Goal: Communication & Community: Answer question/provide support

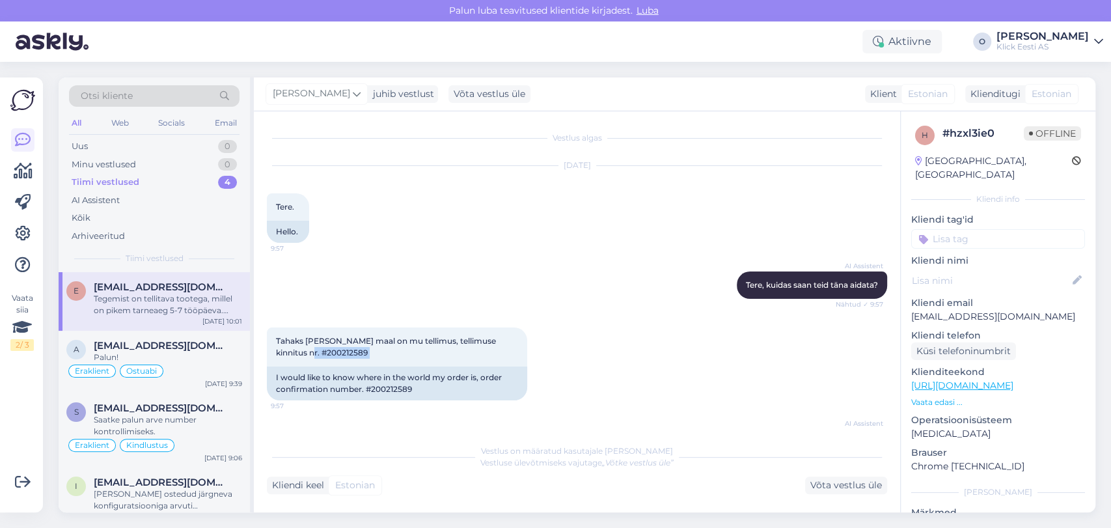
scroll to position [171, 0]
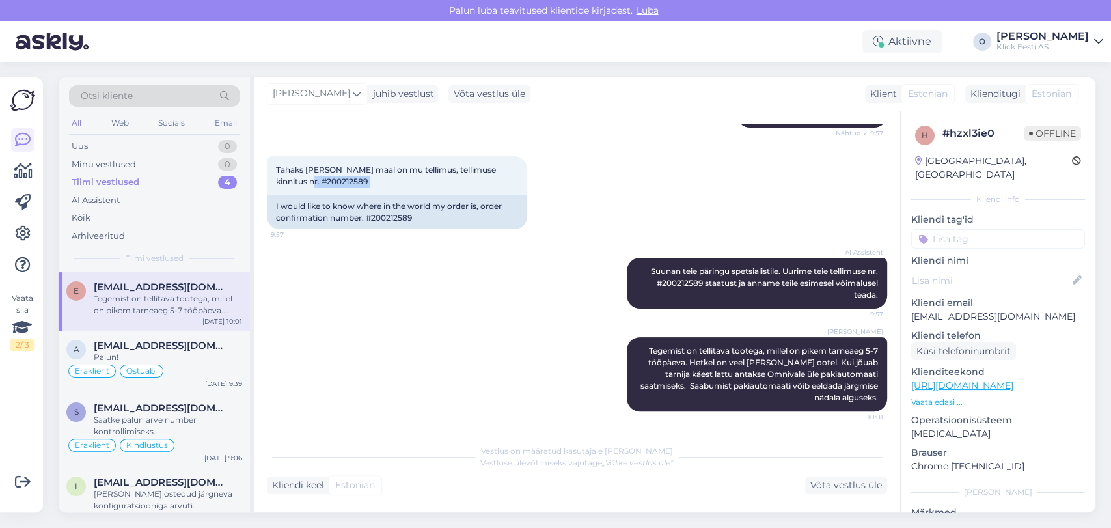
click at [153, 163] on div "Minu vestlused 0" at bounding box center [154, 164] width 170 height 18
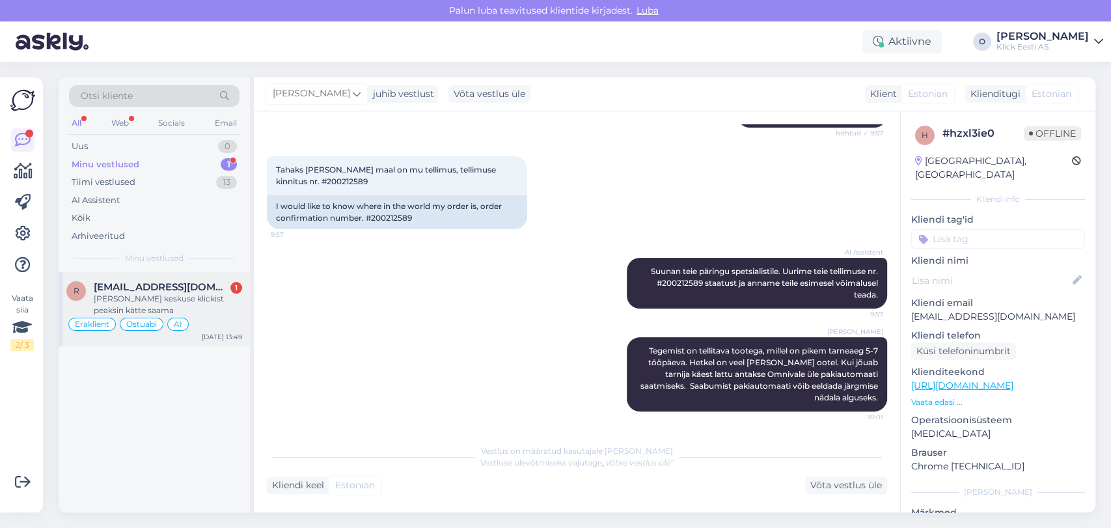
click at [122, 290] on span "[EMAIL_ADDRESS][DOMAIN_NAME]" at bounding box center [161, 287] width 135 height 12
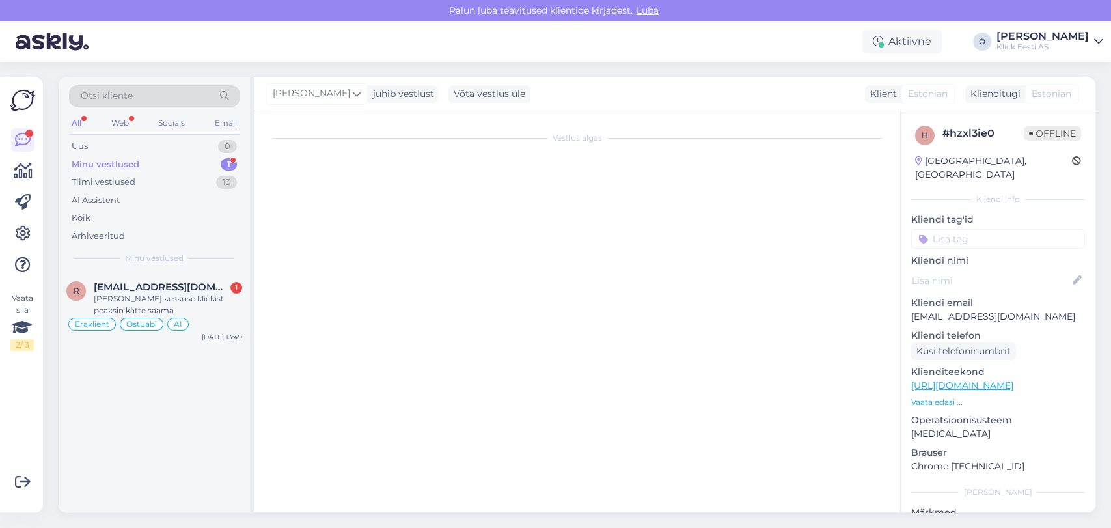
scroll to position [781, 0]
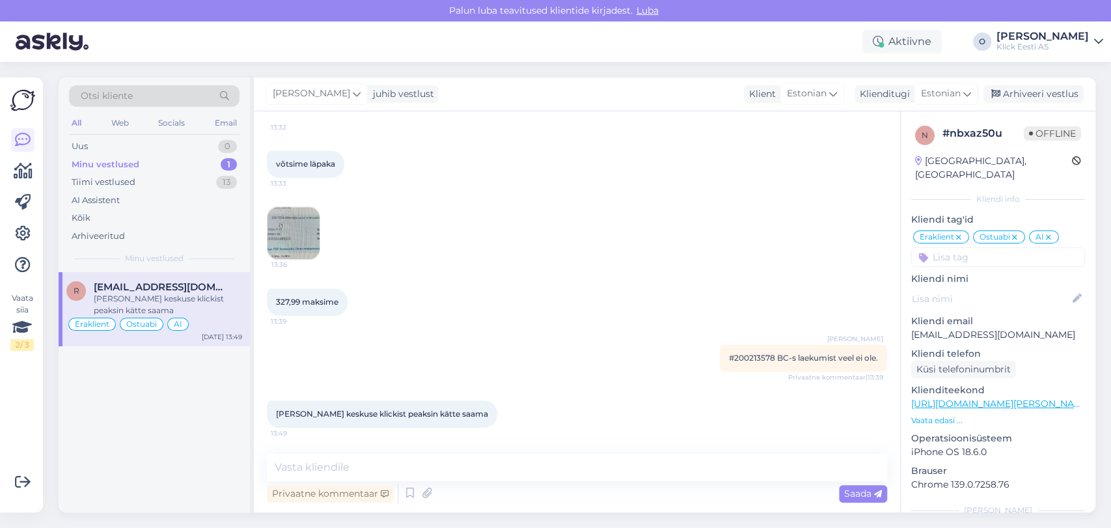
click at [734, 353] on span "#200213578 BC-s laekumist veel ei ole." at bounding box center [803, 358] width 149 height 10
copy span "200213578"
click at [1042, 92] on div "Arhiveeri vestlus" at bounding box center [1033, 94] width 100 height 18
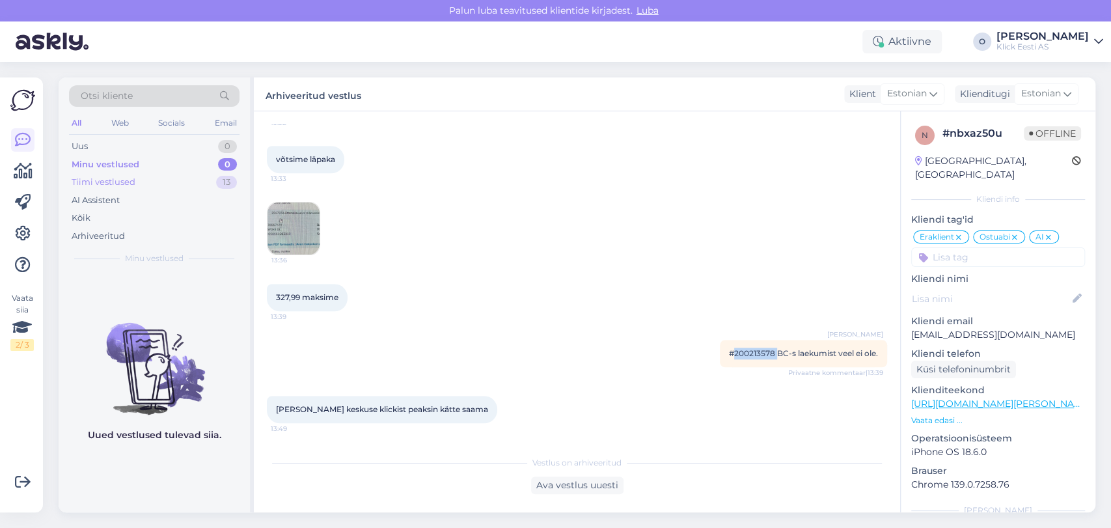
click at [151, 173] on div "Tiimi vestlused 13" at bounding box center [154, 182] width 170 height 18
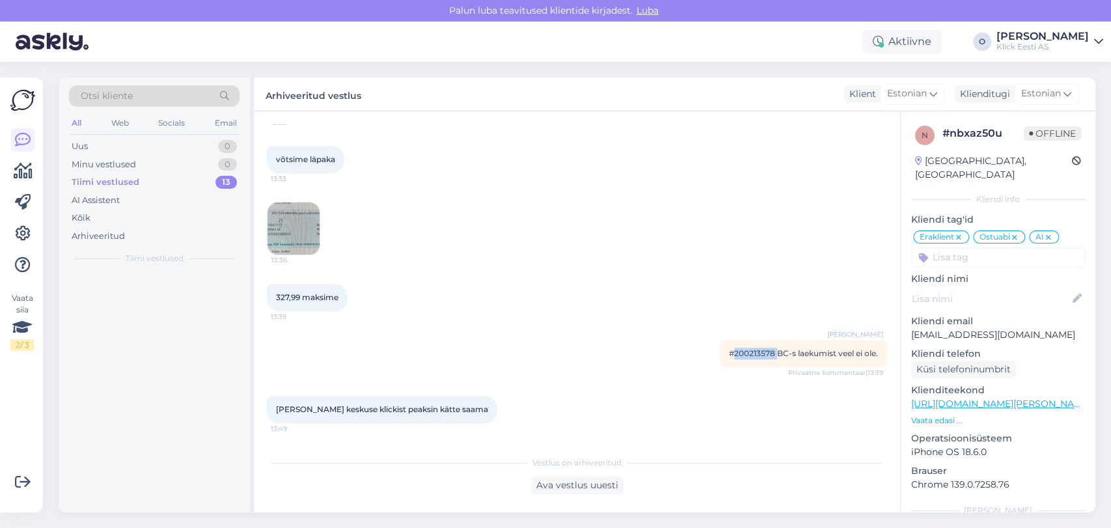
click at [151, 173] on div "Tiimi vestlused 13" at bounding box center [154, 182] width 170 height 18
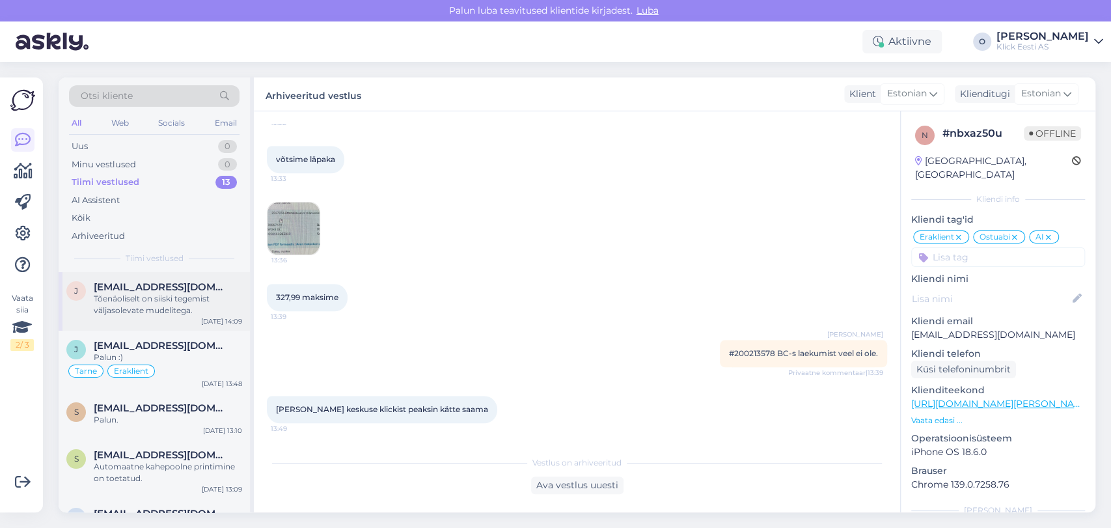
click at [124, 295] on div "Tõenäoliselt on siiski tegemist väljasolevate mudelitega." at bounding box center [168, 304] width 148 height 23
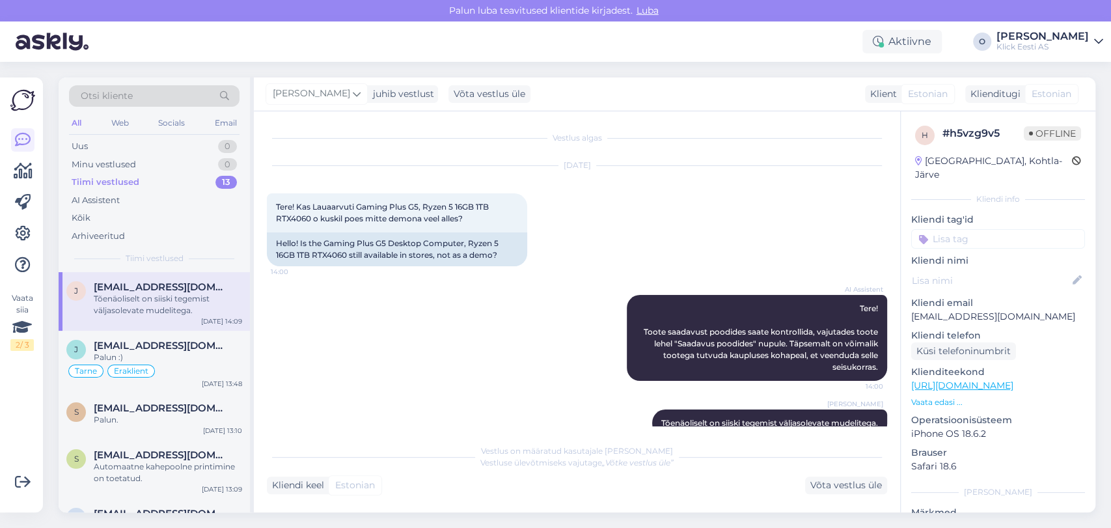
scroll to position [25, 0]
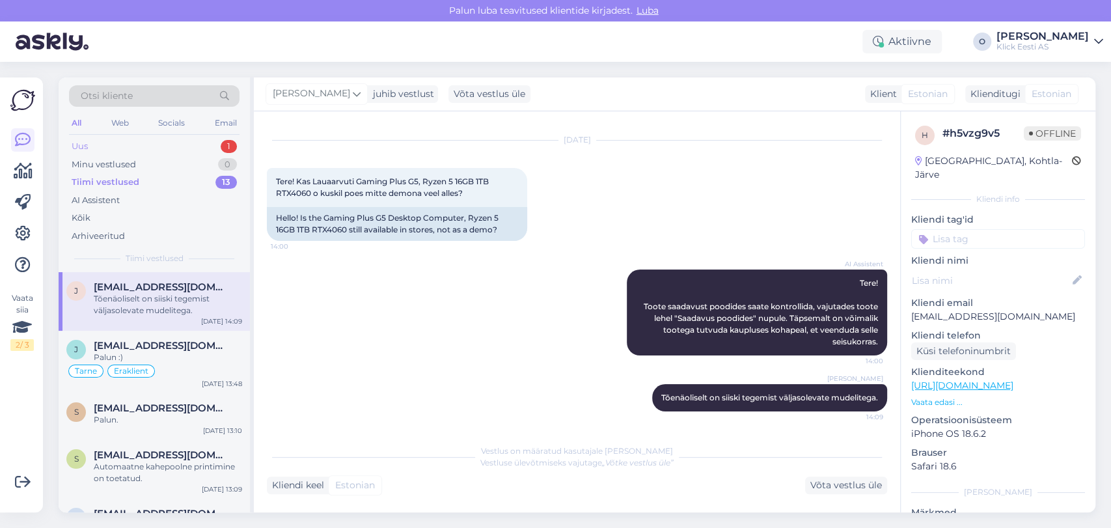
click at [163, 148] on div "Uus 1" at bounding box center [154, 146] width 170 height 18
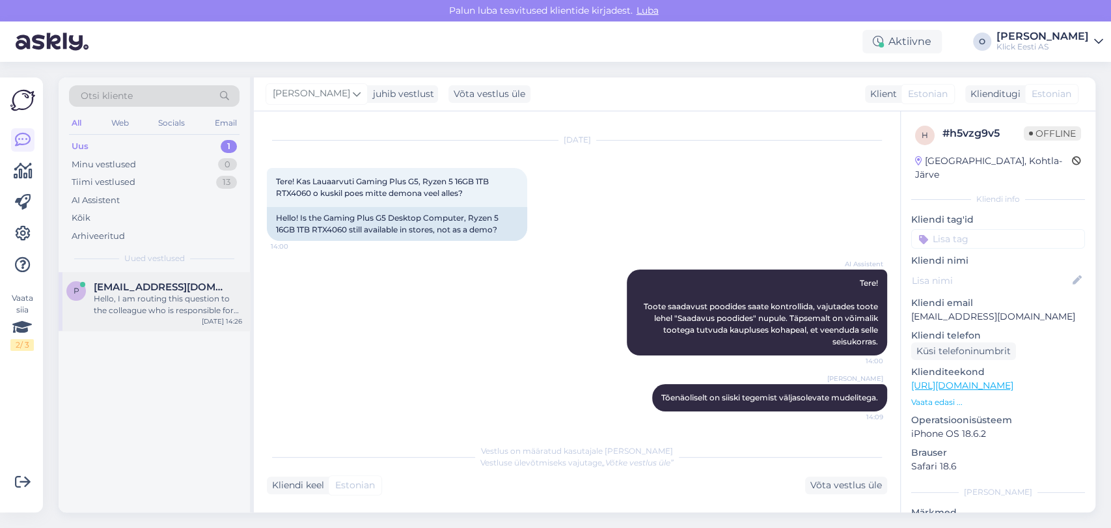
click at [145, 282] on span "[EMAIL_ADDRESS][DOMAIN_NAME]" at bounding box center [161, 287] width 135 height 12
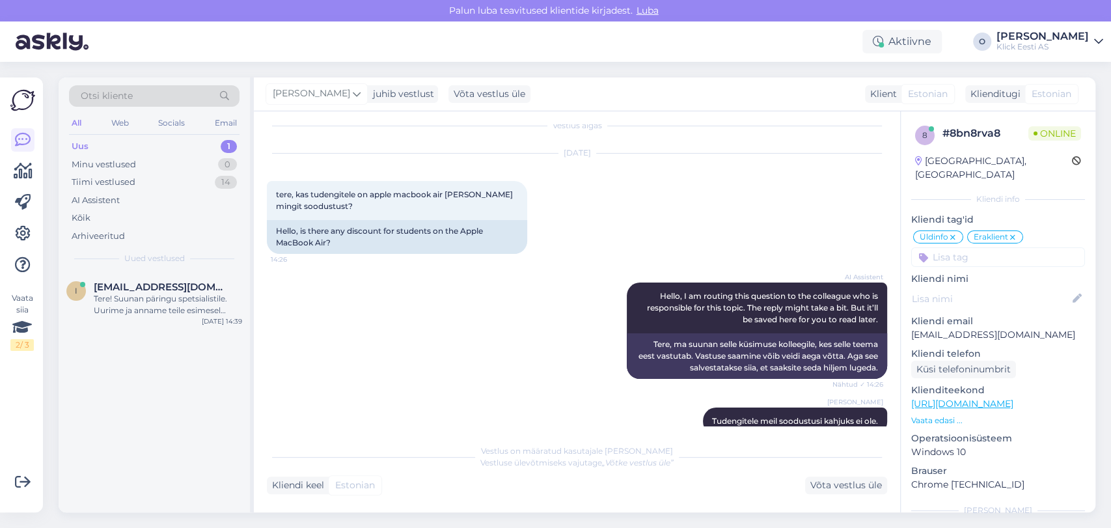
scroll to position [36, 0]
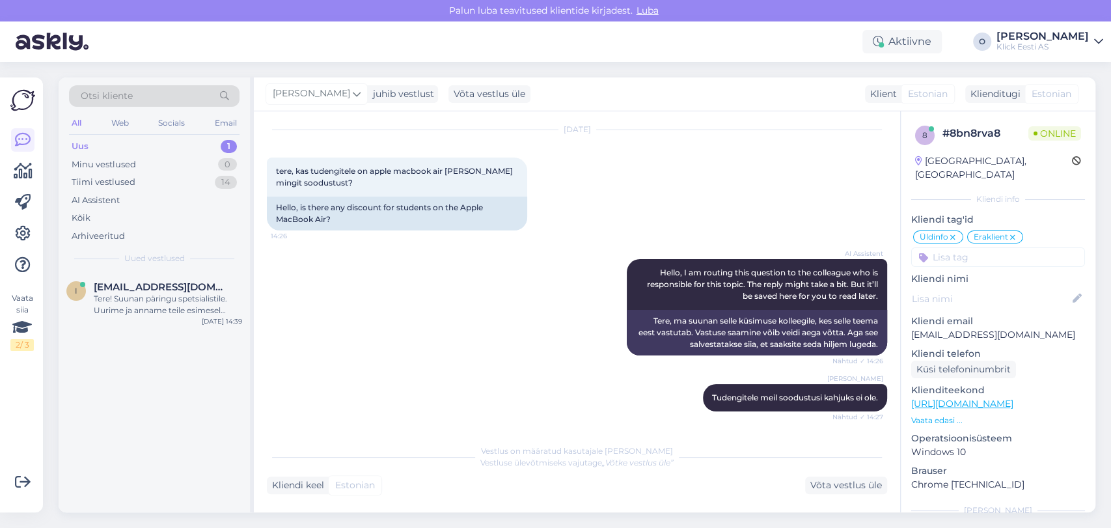
click at [188, 138] on div "Uus 1" at bounding box center [154, 146] width 170 height 18
click at [176, 144] on div "Uus 1" at bounding box center [154, 146] width 170 height 18
click at [166, 288] on span "[EMAIL_ADDRESS][DOMAIN_NAME]" at bounding box center [161, 287] width 135 height 12
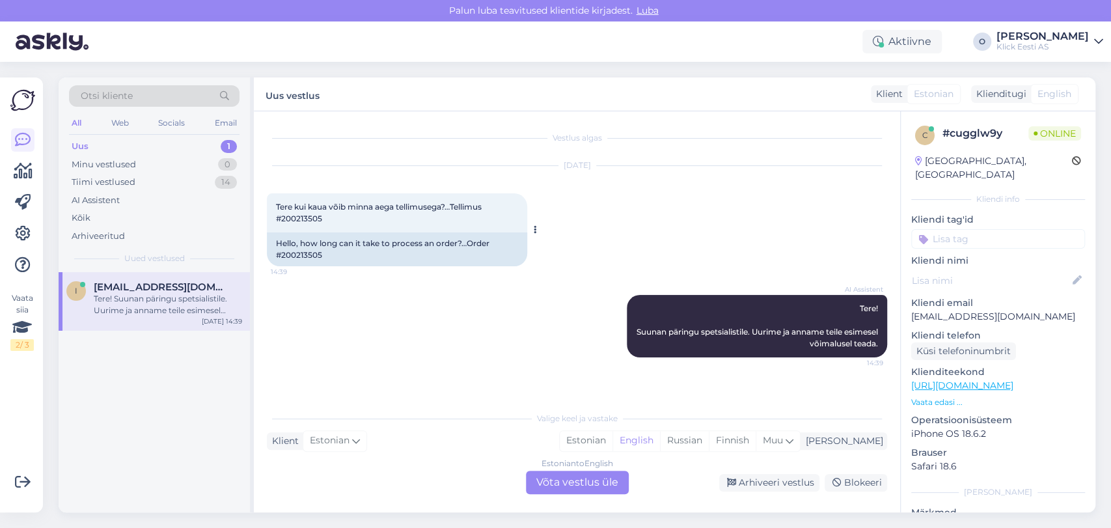
click at [303, 223] on div "Tere kui kaua võib minna aega tellimusega?…Tellimus #200213505 14:39" at bounding box center [397, 212] width 260 height 39
copy div "200213505 14:39"
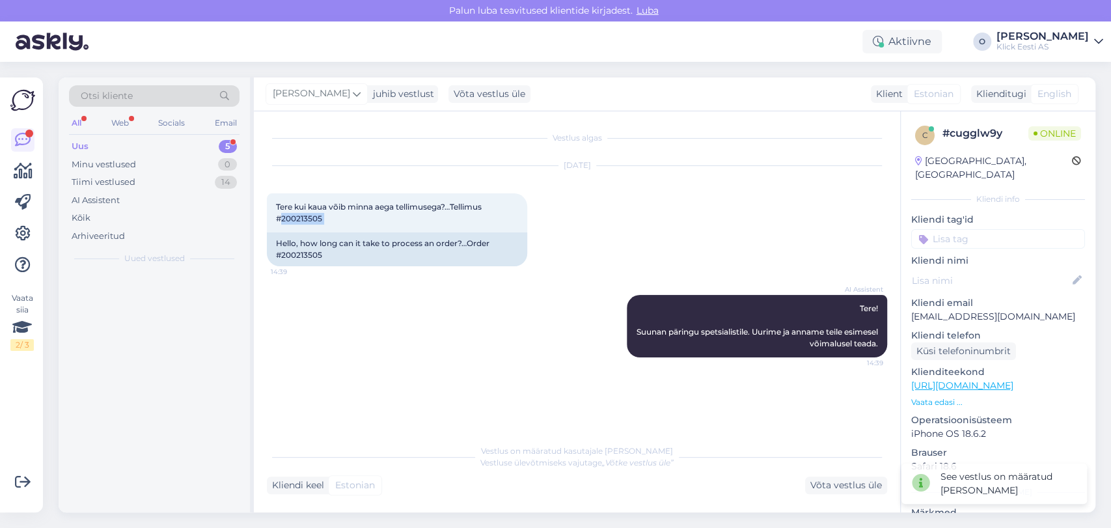
click at [177, 152] on div "Uus 5" at bounding box center [154, 146] width 170 height 18
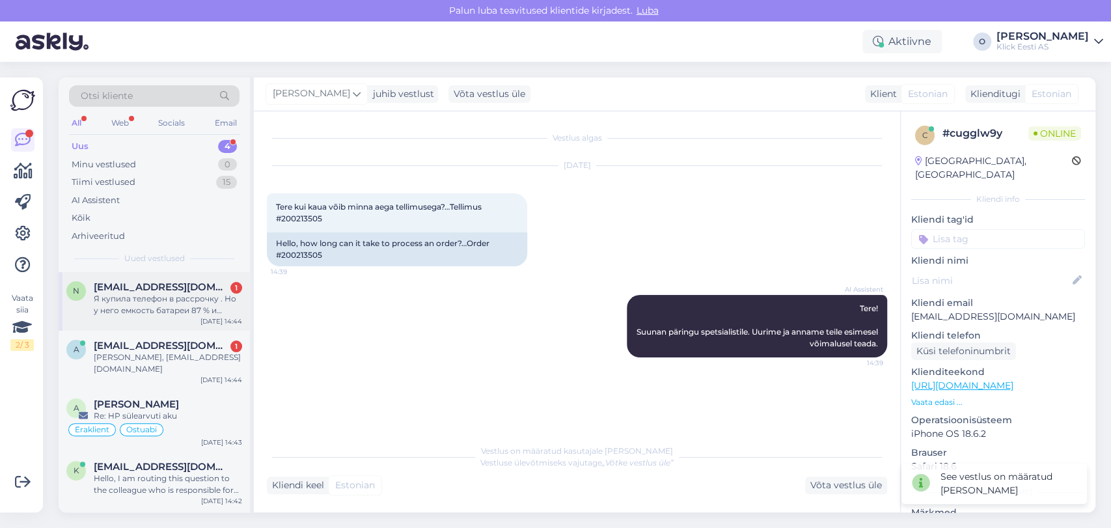
click at [128, 327] on div "n [EMAIL_ADDRESS][DOMAIN_NAME] 1 Я купила телефон в рассрочку . Но у него емкос…" at bounding box center [154, 301] width 191 height 59
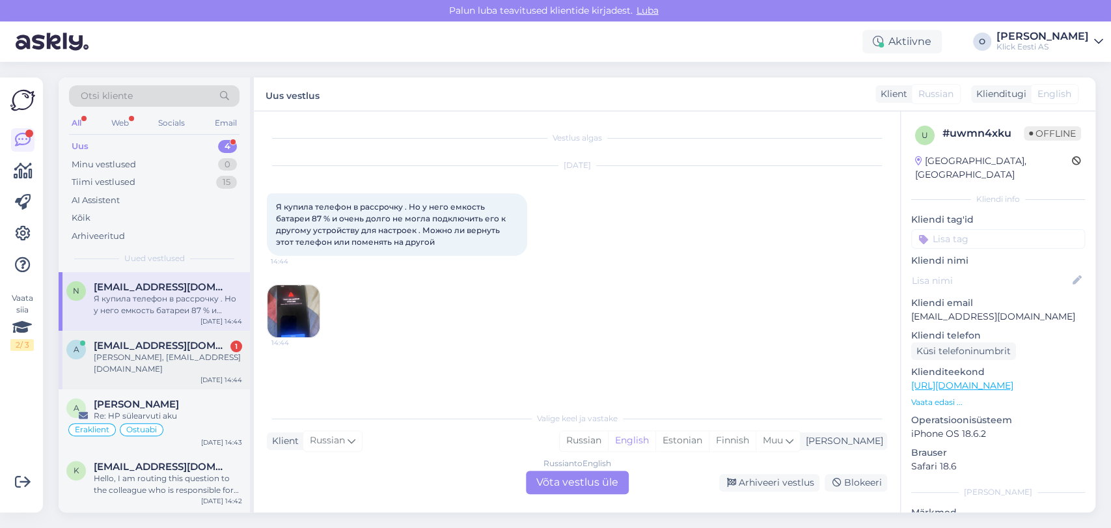
click at [126, 358] on div "[PERSON_NAME], [EMAIL_ADDRESS][DOMAIN_NAME]" at bounding box center [168, 362] width 148 height 23
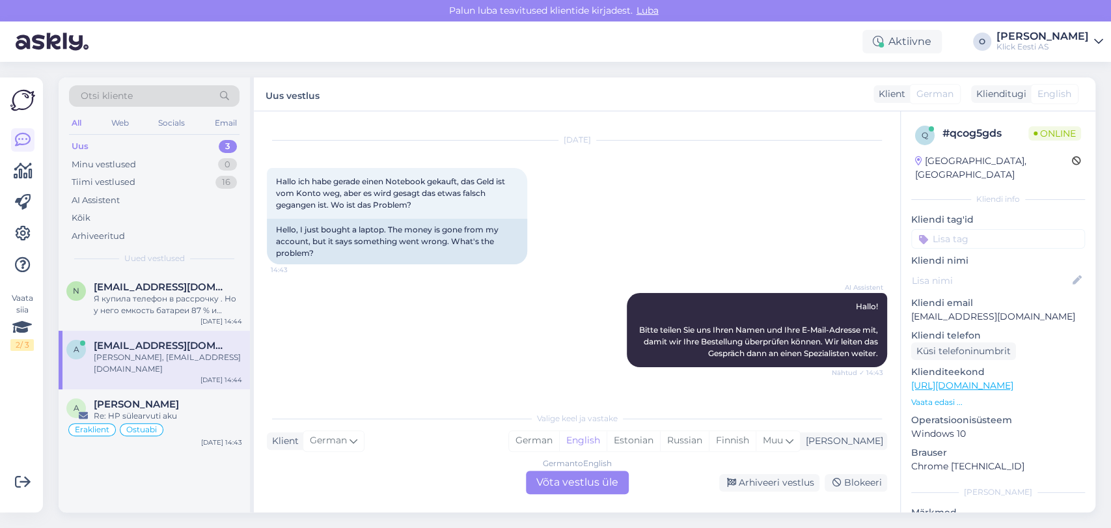
scroll to position [92, 0]
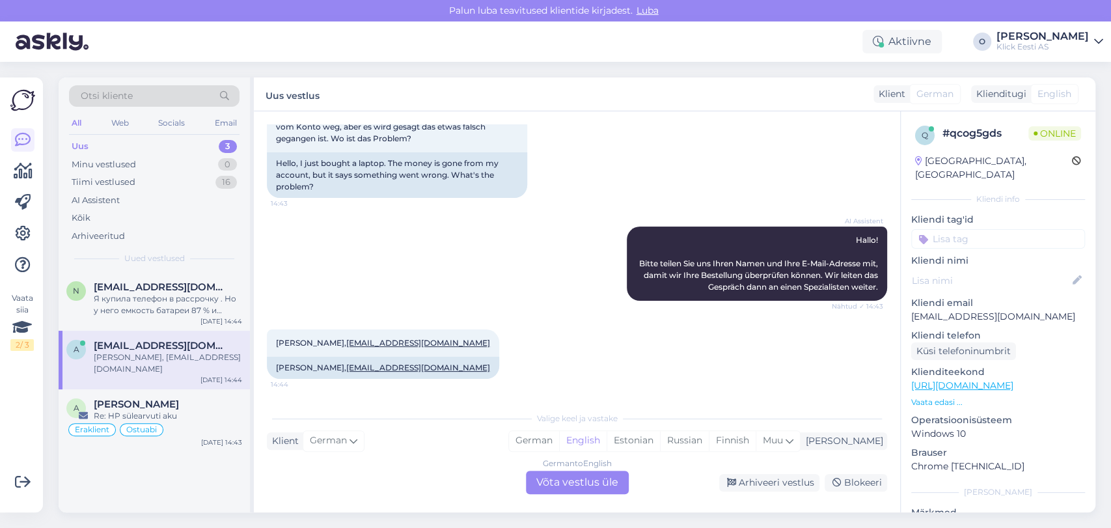
click at [937, 310] on p "[EMAIL_ADDRESS][DOMAIN_NAME]" at bounding box center [998, 317] width 174 height 14
copy p "[EMAIL_ADDRESS][DOMAIN_NAME]"
click at [120, 389] on div "A [PERSON_NAME] Re: HP sülearvuti aku Eraklient Ostuabi [DATE] 14:43" at bounding box center [154, 420] width 191 height 62
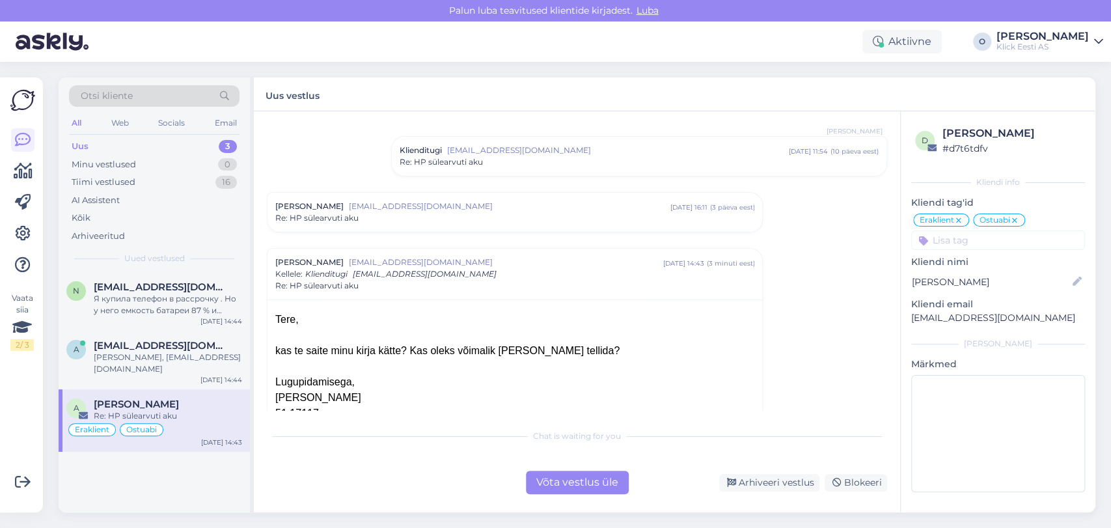
scroll to position [164, 0]
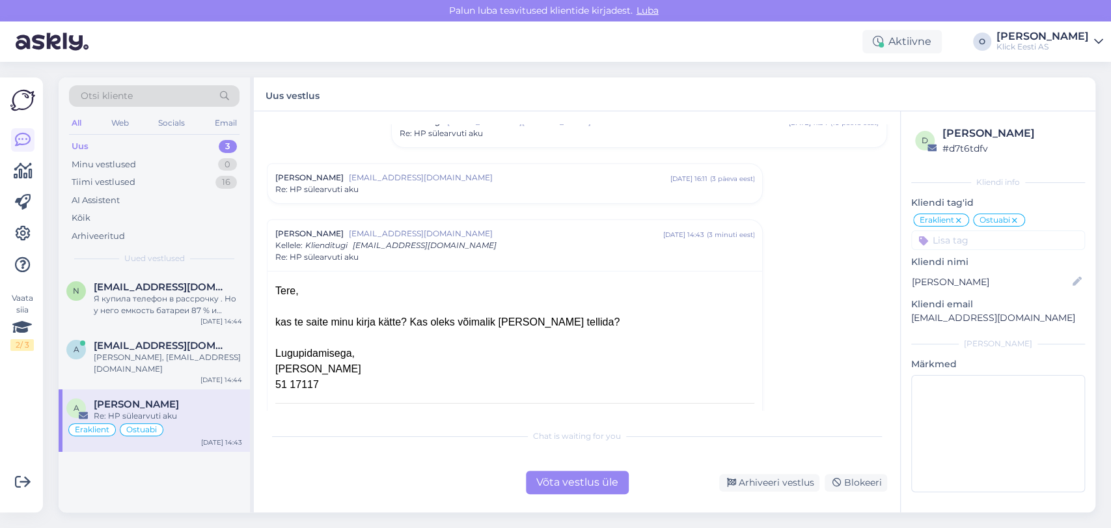
click at [150, 137] on div "Uus 3" at bounding box center [154, 146] width 170 height 18
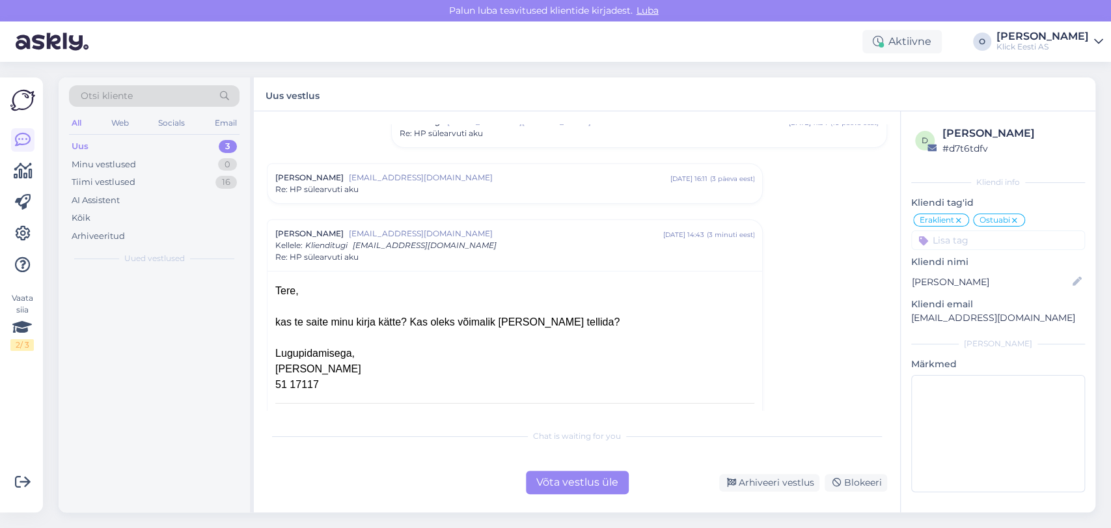
click at [150, 137] on div "Uus 3" at bounding box center [154, 146] width 170 height 18
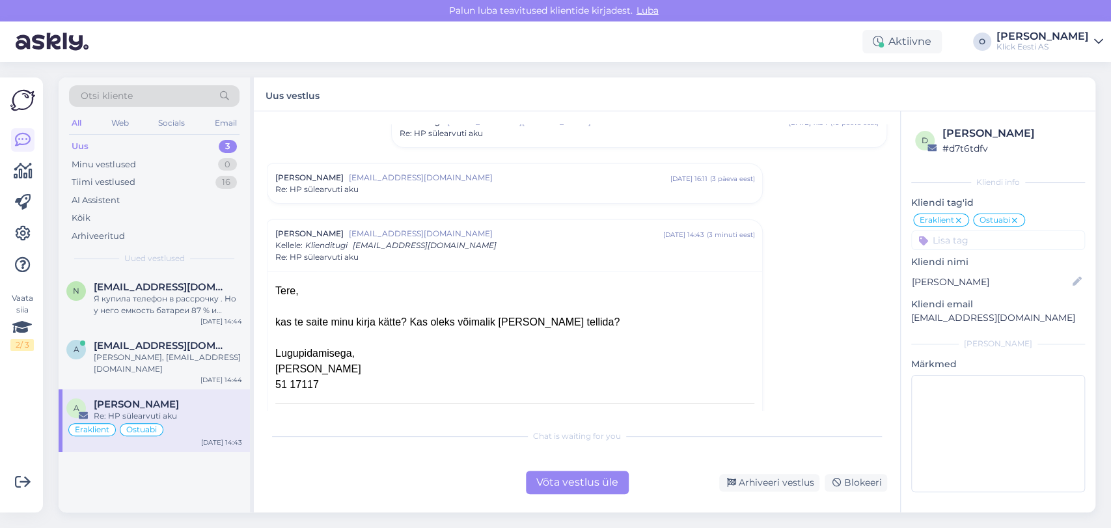
click at [150, 137] on div "Uus 3" at bounding box center [154, 146] width 170 height 18
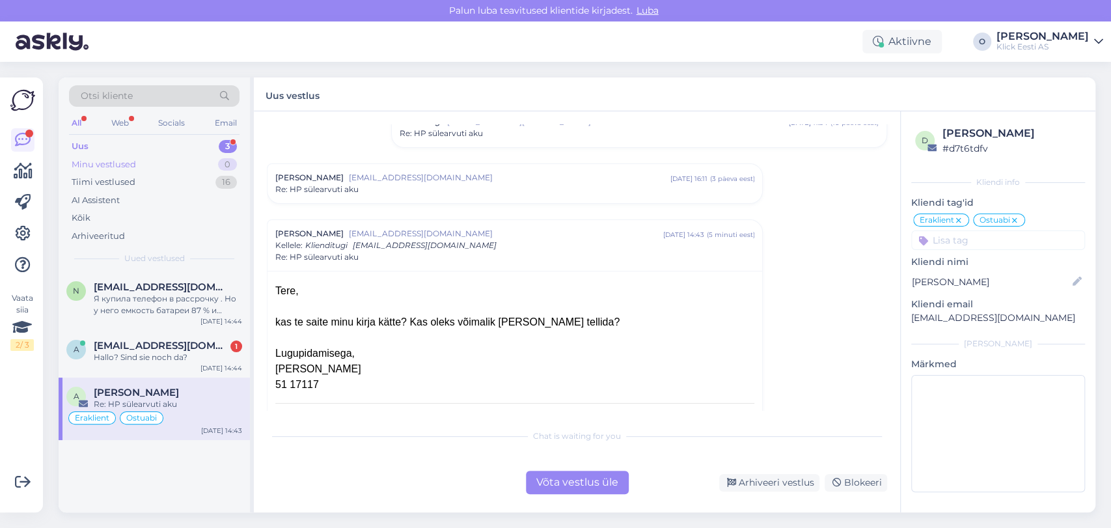
click at [180, 163] on div "Minu vestlused 0" at bounding box center [154, 164] width 170 height 18
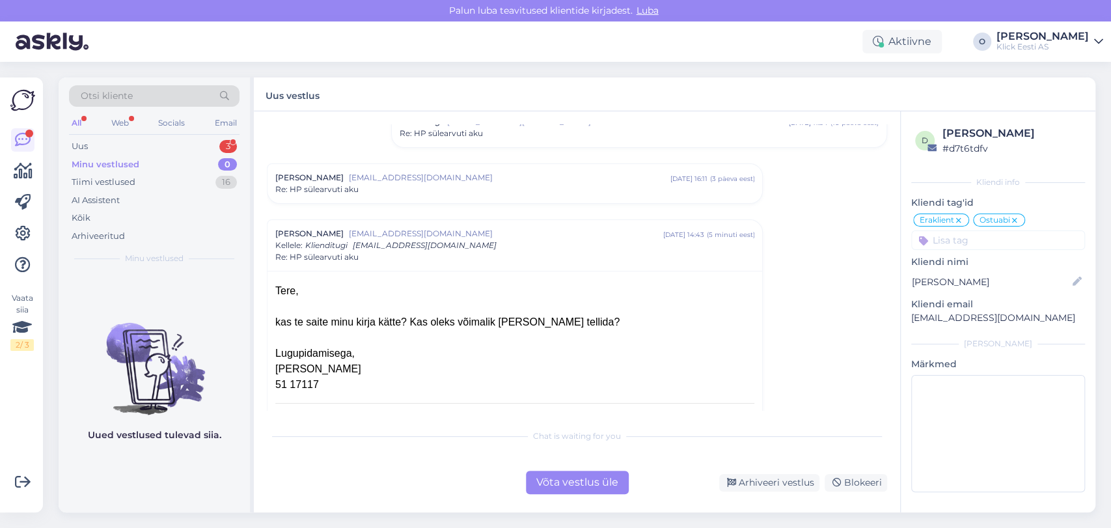
click at [180, 163] on div "Minu vestlused 0" at bounding box center [154, 164] width 170 height 18
click at [170, 143] on div "Uus 3" at bounding box center [154, 146] width 170 height 18
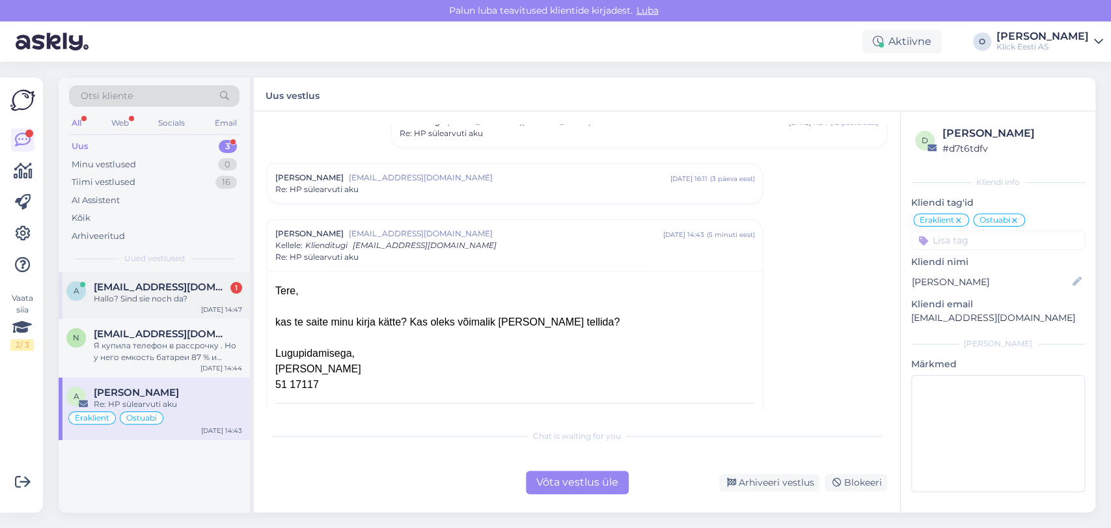
click at [168, 293] on div "Hallo? Sind sie noch da?" at bounding box center [168, 299] width 148 height 12
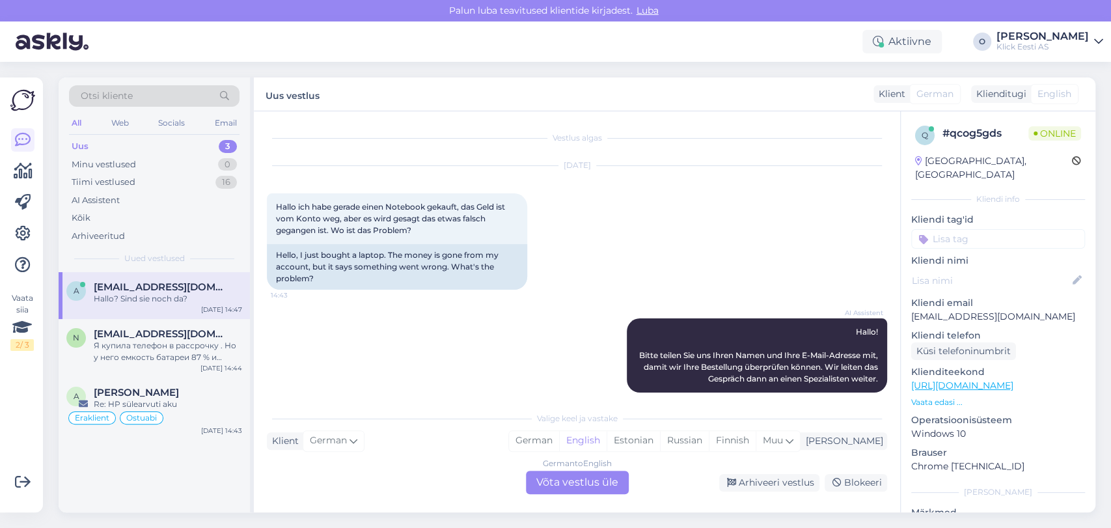
scroll to position [170, 0]
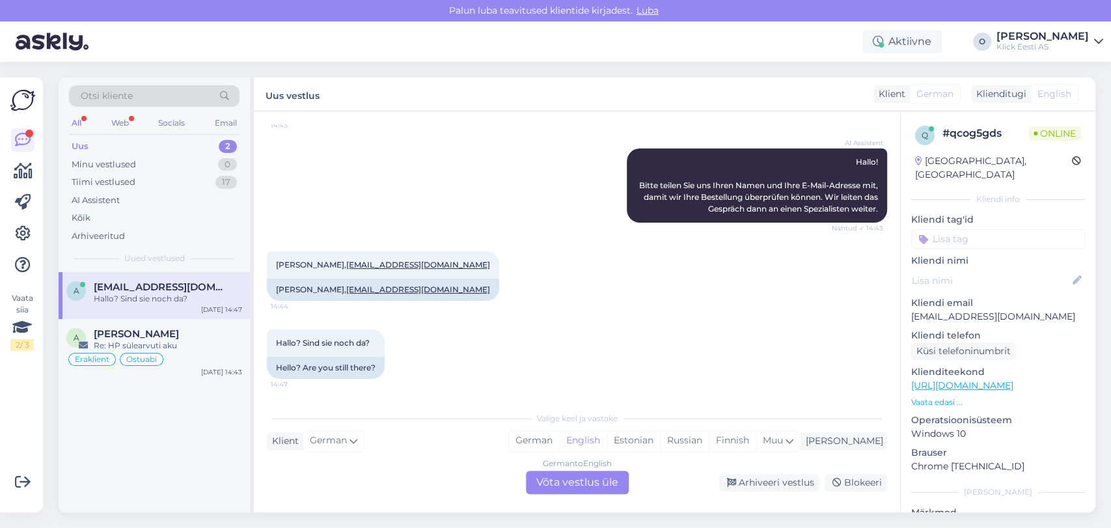
drag, startPoint x: 191, startPoint y: 148, endPoint x: 180, endPoint y: 145, distance: 11.5
click at [180, 145] on div "Uus 2" at bounding box center [154, 146] width 170 height 18
click at [168, 180] on div "Tiimi vestlused 17" at bounding box center [154, 182] width 170 height 18
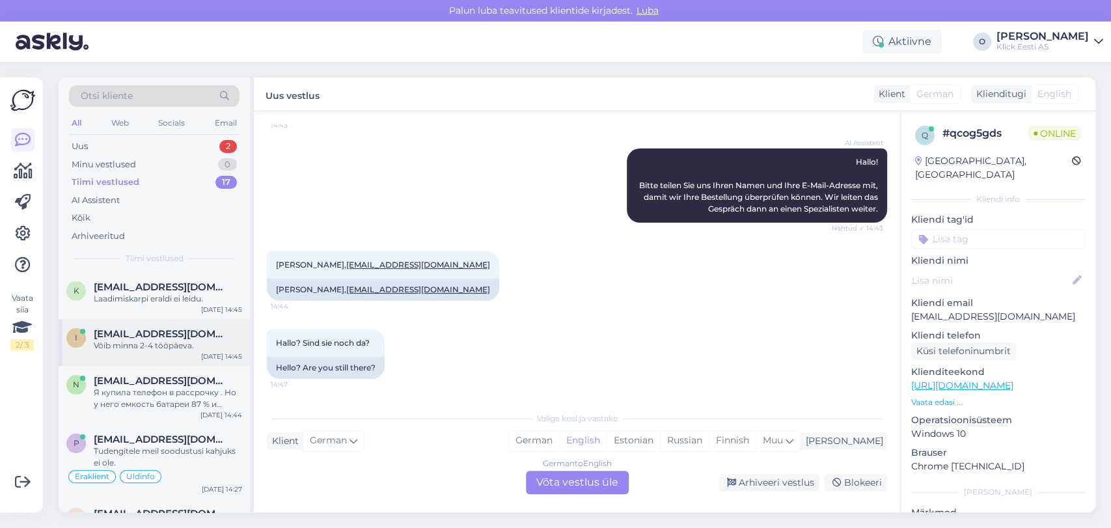
click at [151, 336] on span "[EMAIL_ADDRESS][DOMAIN_NAME]" at bounding box center [161, 334] width 135 height 12
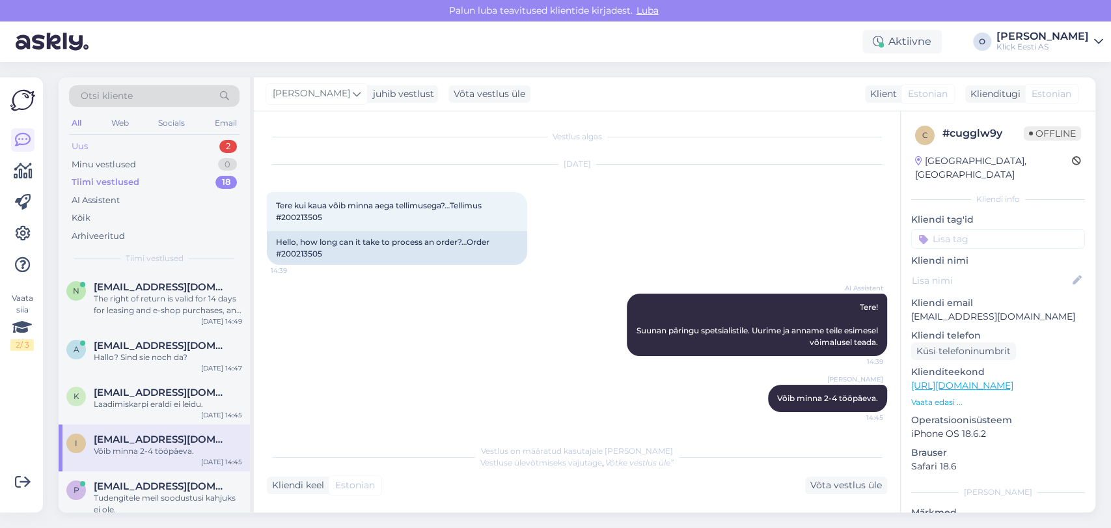
click at [176, 141] on div "Uus 2" at bounding box center [154, 146] width 170 height 18
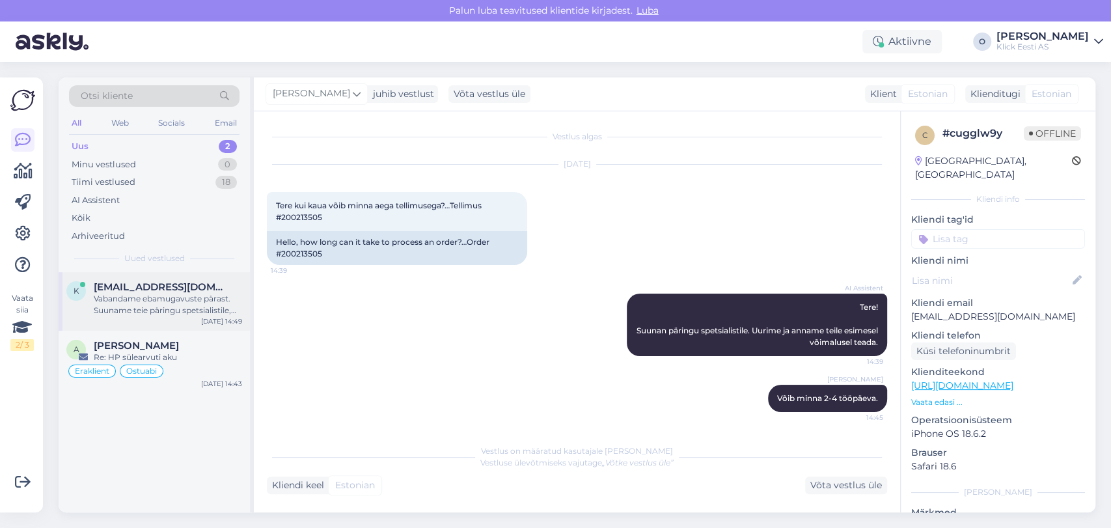
click at [157, 300] on div "Vabandame ebamugavuste pärast. Suuname teie päringu spetsialistile, kes uurib t…" at bounding box center [168, 304] width 148 height 23
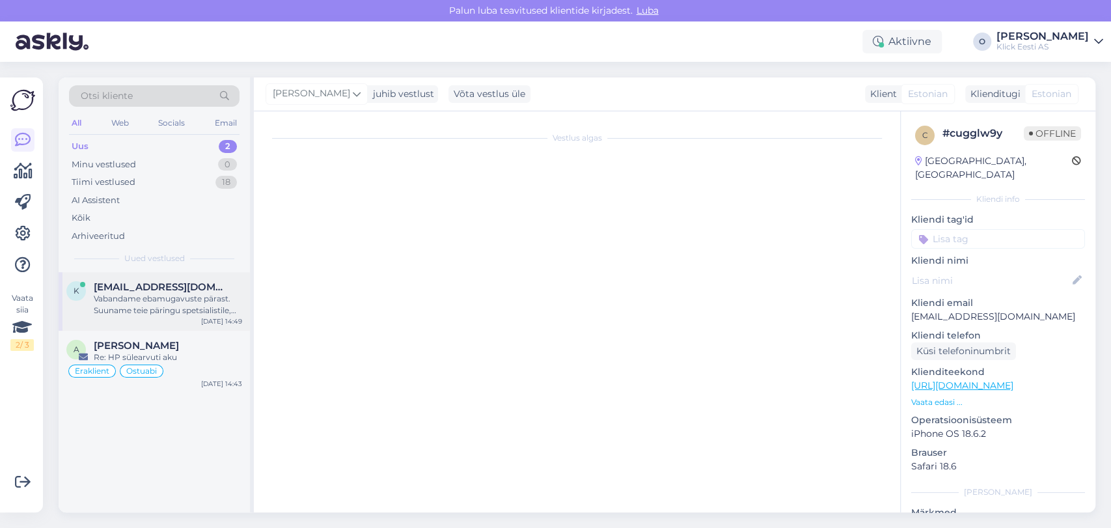
scroll to position [557, 0]
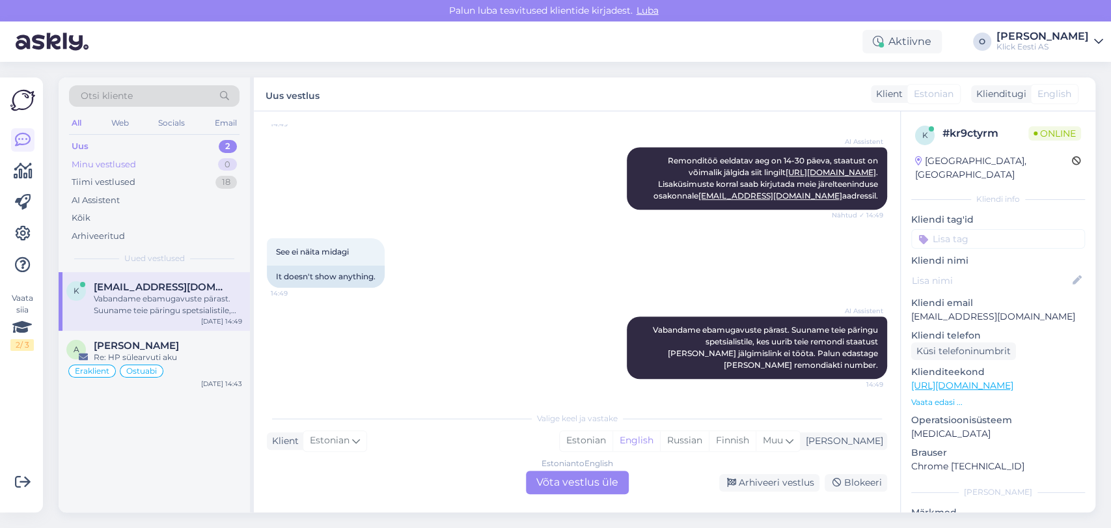
click at [180, 163] on div "Minu vestlused 0" at bounding box center [154, 164] width 170 height 18
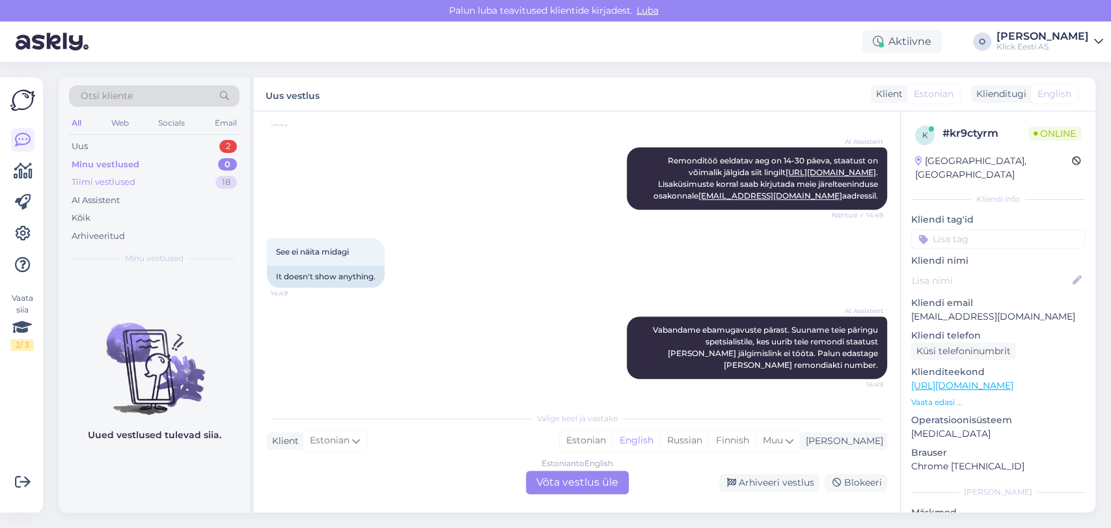
click at [174, 174] on div "Tiimi vestlused 18" at bounding box center [154, 182] width 170 height 18
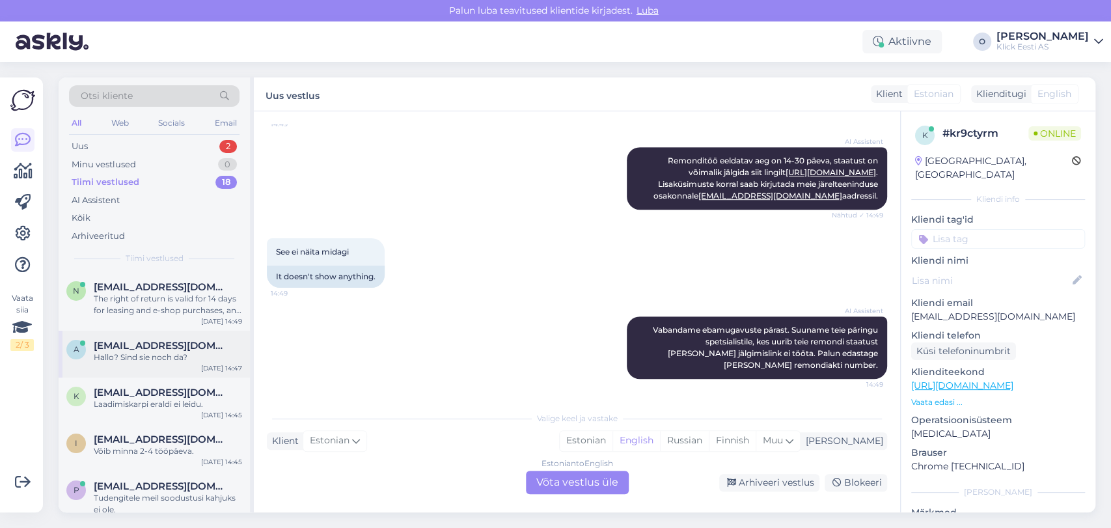
click at [148, 340] on span "[EMAIL_ADDRESS][DOMAIN_NAME]" at bounding box center [161, 346] width 135 height 12
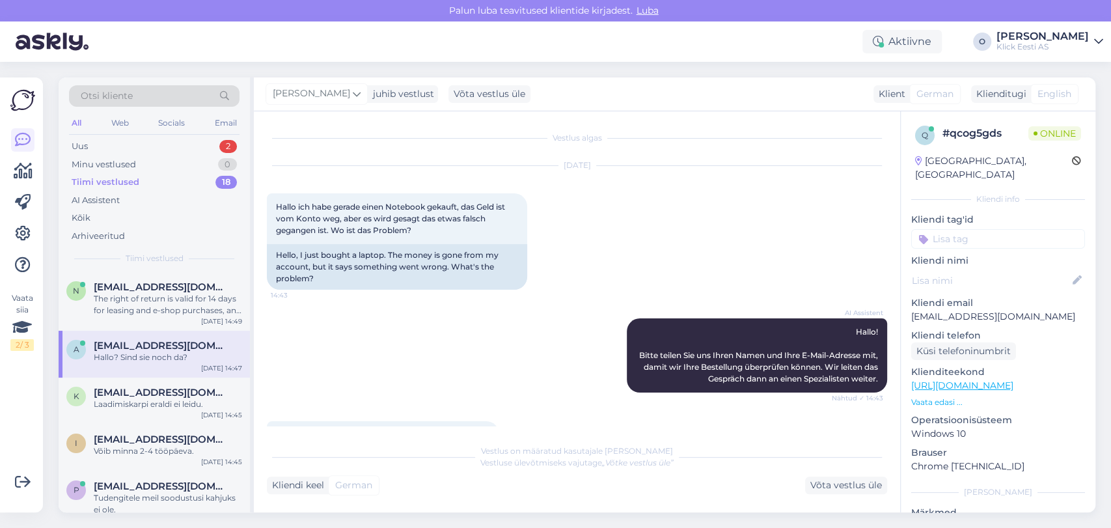
scroll to position [137, 0]
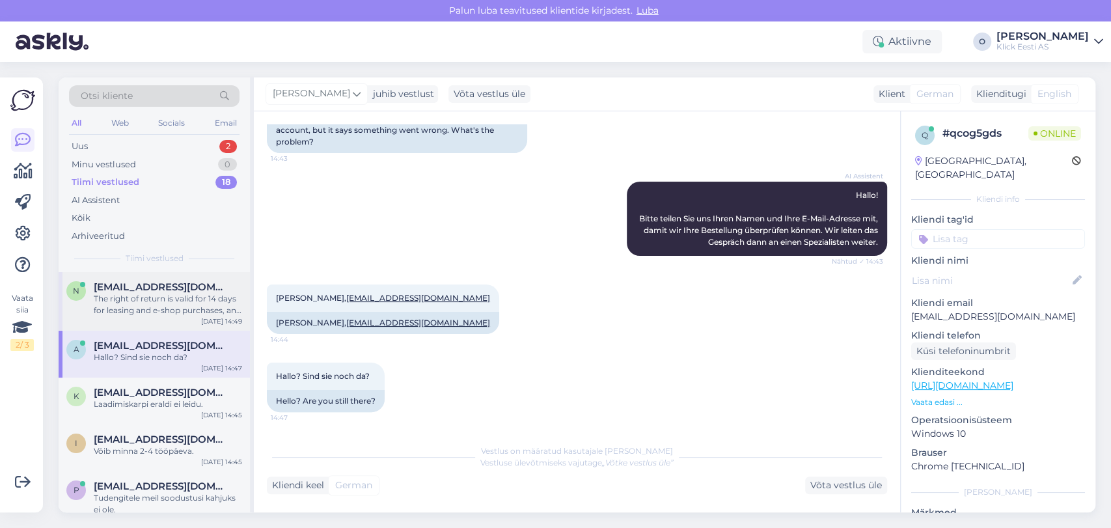
click at [151, 298] on div "The right of return is valid for 14 days for leasing and e-shop purchases, and …" at bounding box center [168, 304] width 148 height 23
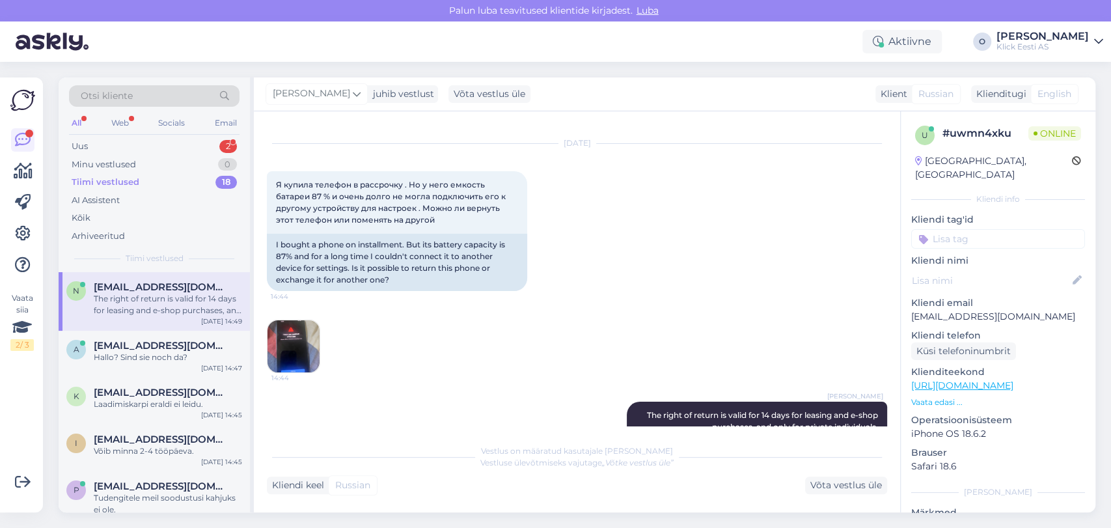
scroll to position [0, 0]
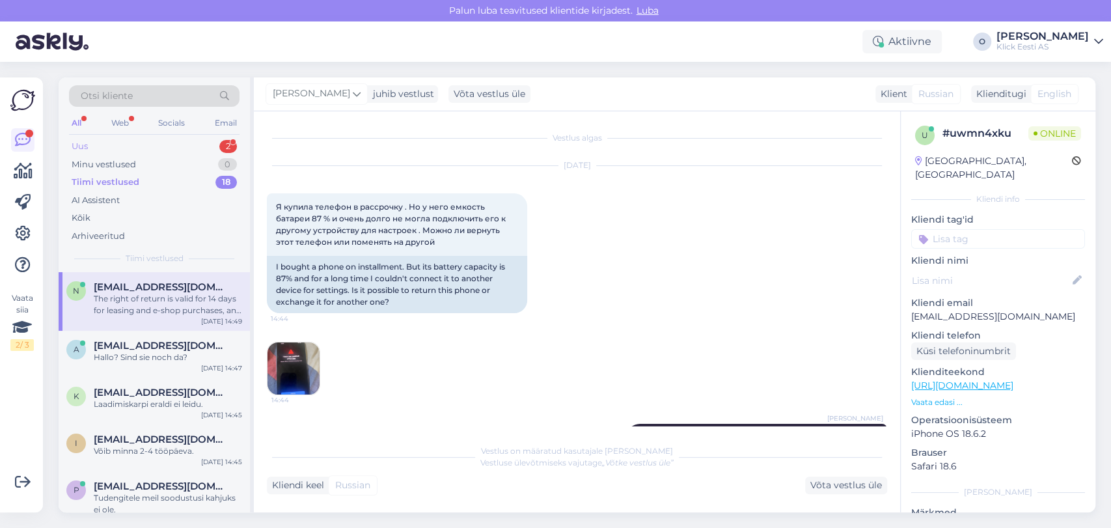
click at [144, 140] on div "Uus 2" at bounding box center [154, 146] width 170 height 18
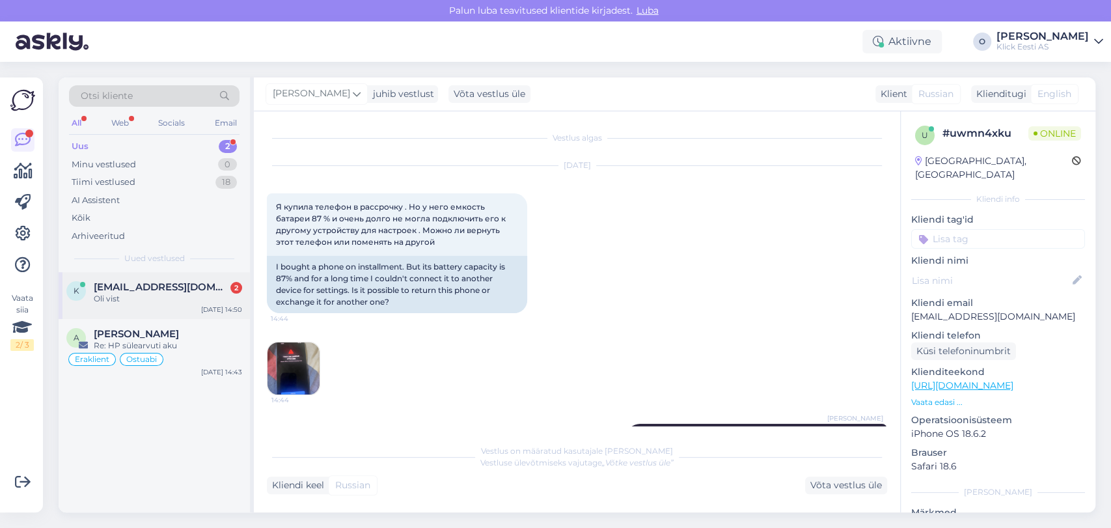
click at [115, 286] on span "[EMAIL_ADDRESS][DOMAIN_NAME]" at bounding box center [161, 287] width 135 height 12
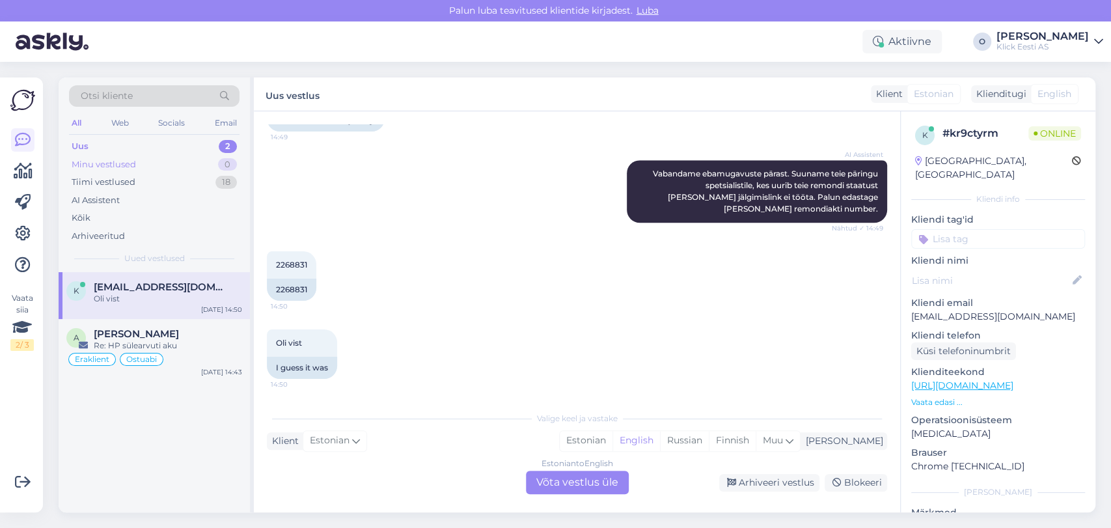
click at [128, 159] on div "Minu vestlused" at bounding box center [104, 164] width 64 height 13
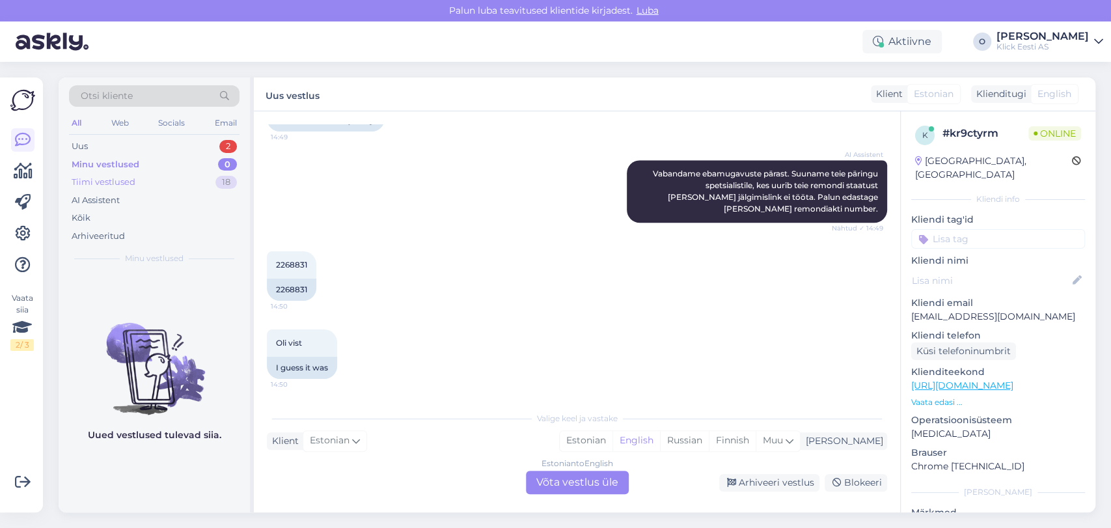
click at [125, 173] on div "Tiimi vestlused 18" at bounding box center [154, 182] width 170 height 18
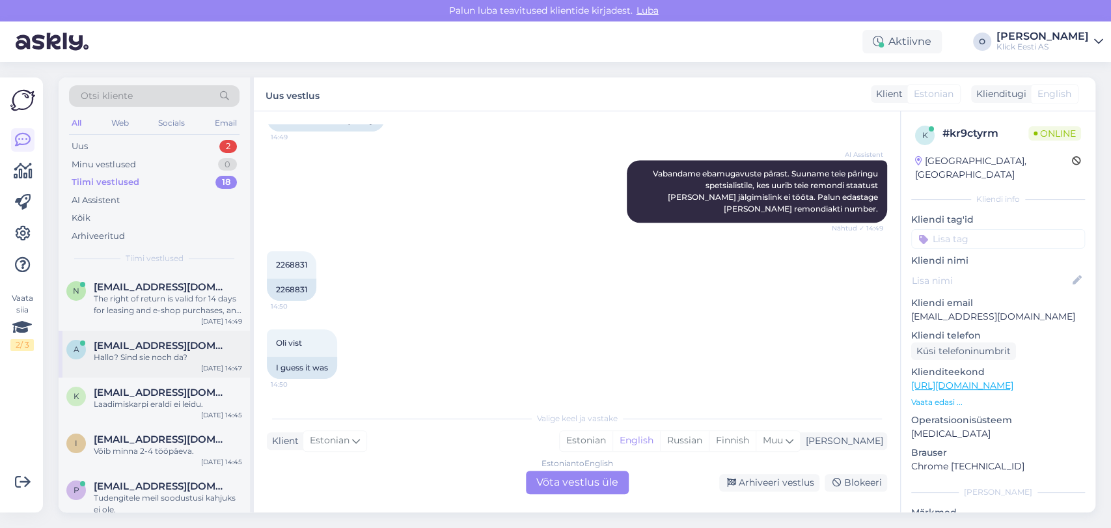
click at [148, 347] on span "[EMAIL_ADDRESS][DOMAIN_NAME]" at bounding box center [161, 346] width 135 height 12
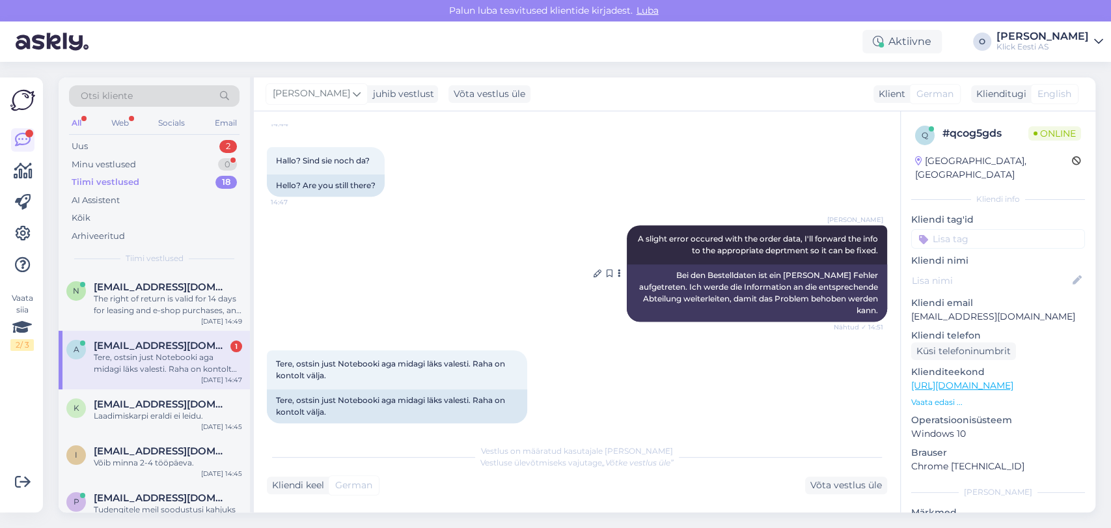
scroll to position [407, 0]
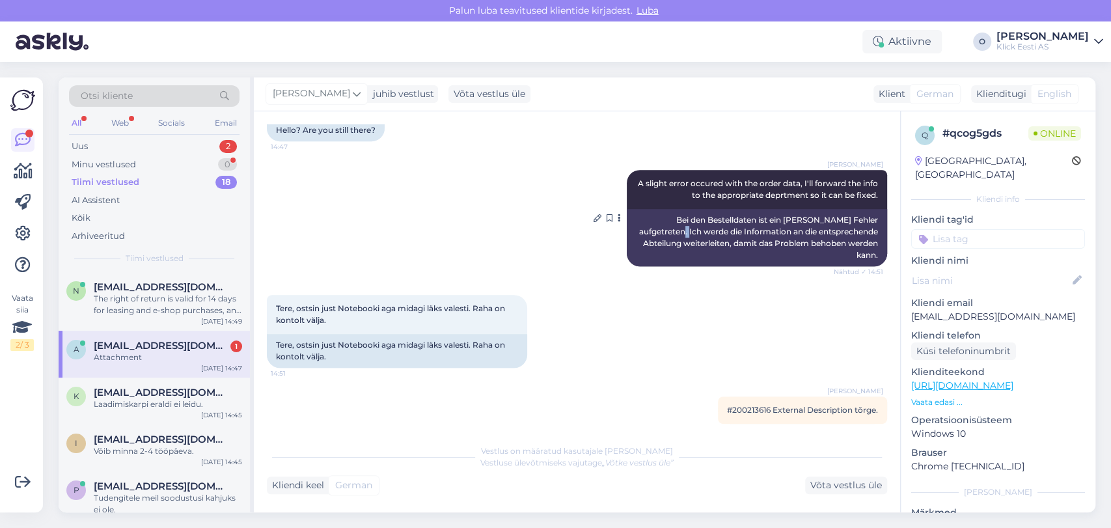
drag, startPoint x: 643, startPoint y: 236, endPoint x: 659, endPoint y: 236, distance: 15.6
click at [659, 236] on div "[PERSON_NAME] A slight error occured with the order data, I'll forward the info…" at bounding box center [757, 218] width 260 height 96
click at [739, 405] on span "#200213616 External Description tõrge." at bounding box center [802, 410] width 151 height 10
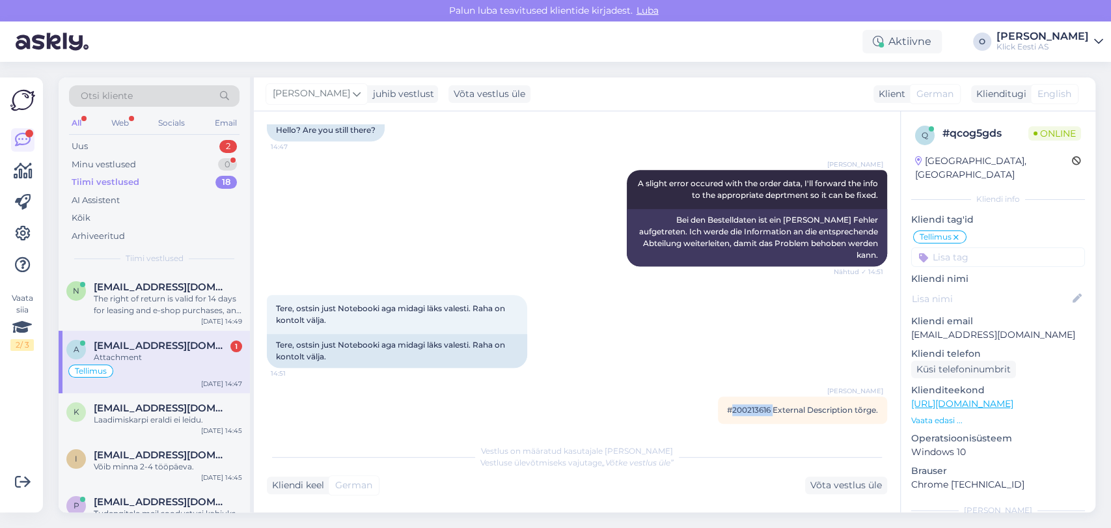
click at [739, 405] on span "#200213616 External Description tõrge." at bounding box center [802, 410] width 151 height 10
copy span "200213616"
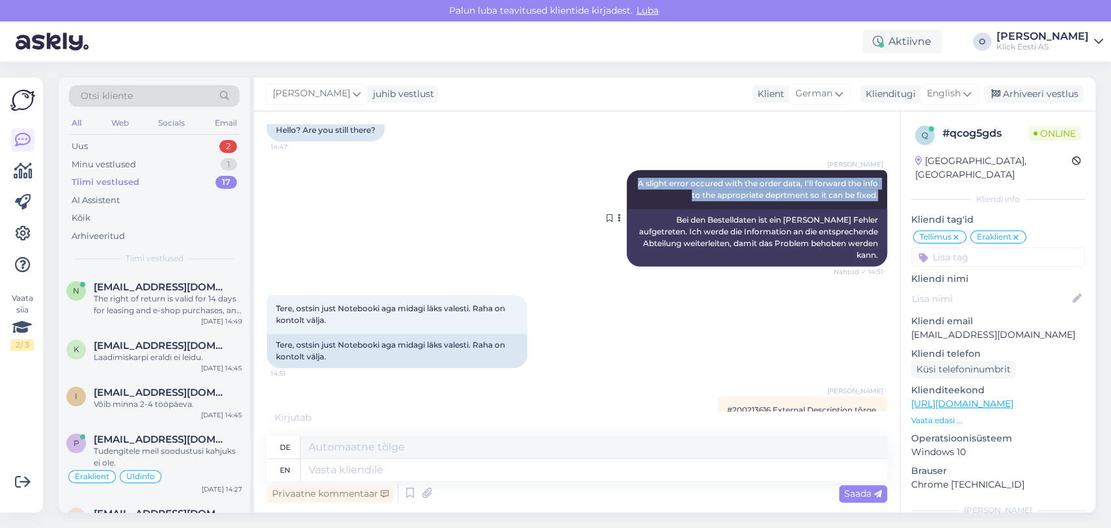
drag, startPoint x: 640, startPoint y: 183, endPoint x: 874, endPoint y: 196, distance: 233.9
click at [874, 196] on div "[PERSON_NAME] A slight error occured with the order data, I'll forward the info…" at bounding box center [757, 189] width 260 height 39
copy span "A slight error occured with the order data, I'll forward the info to the approp…"
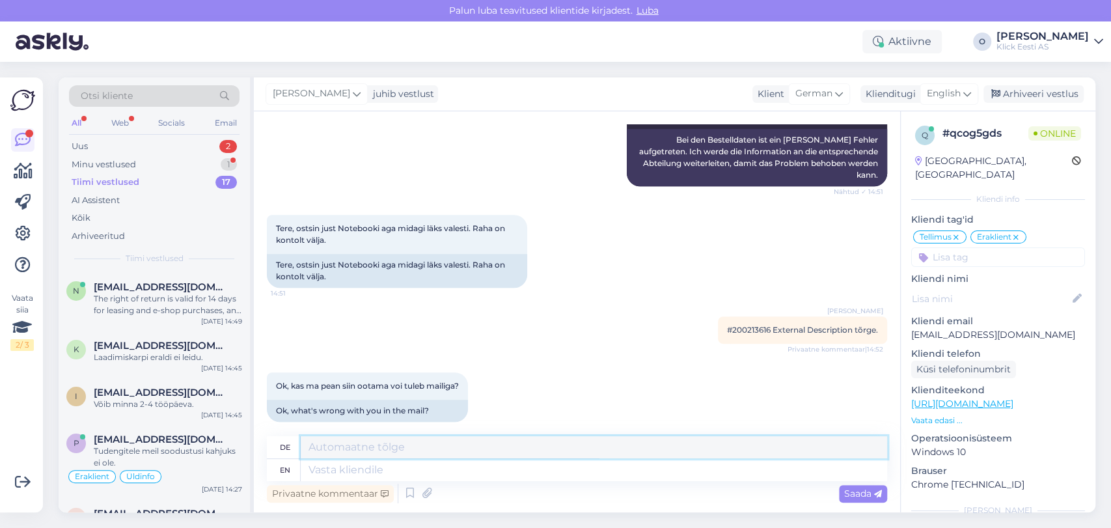
click at [506, 438] on textarea at bounding box center [594, 447] width 586 height 22
click at [353, 95] on icon at bounding box center [357, 94] width 8 height 14
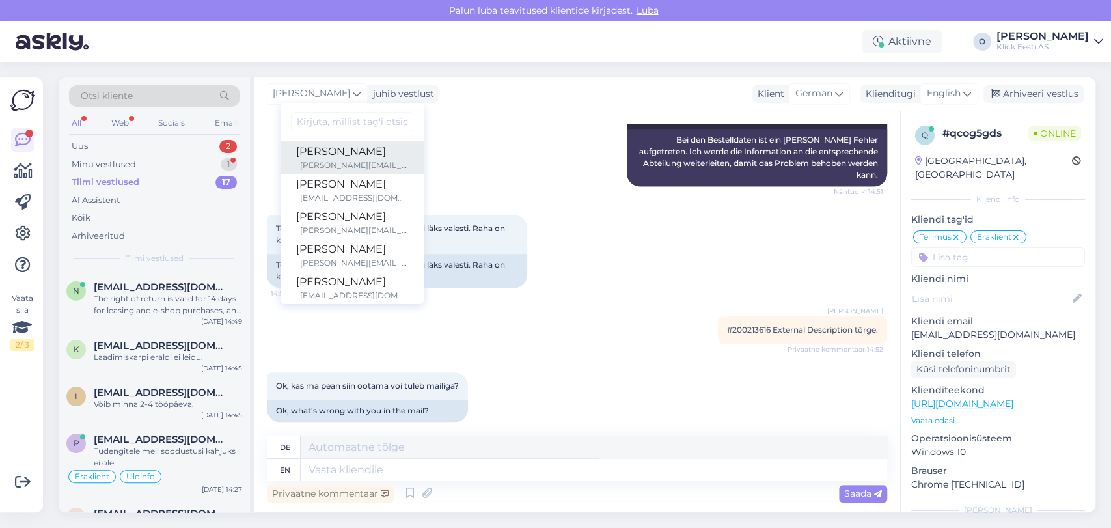
click at [316, 157] on div "[PERSON_NAME]" at bounding box center [352, 152] width 112 height 16
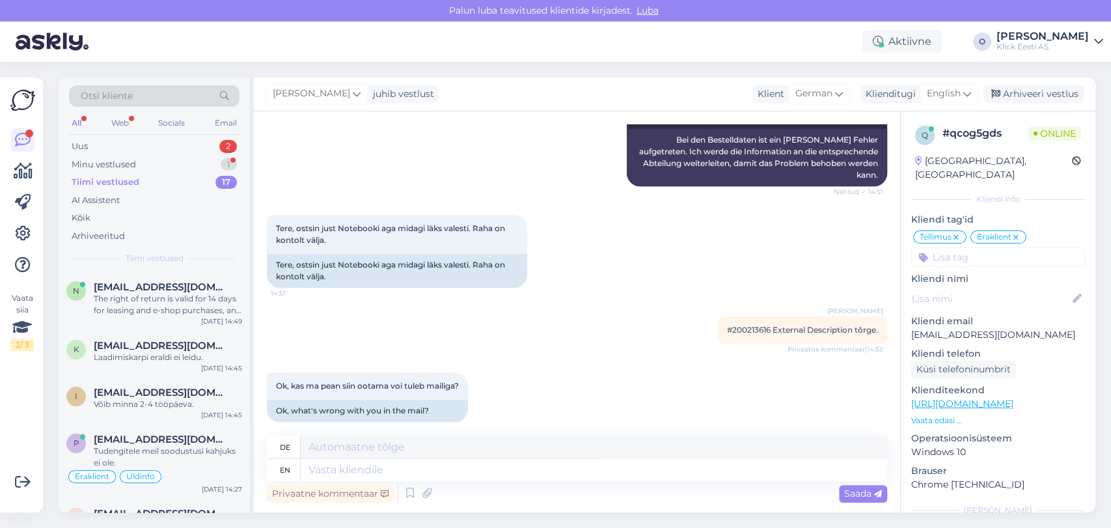
scroll to position [485, 0]
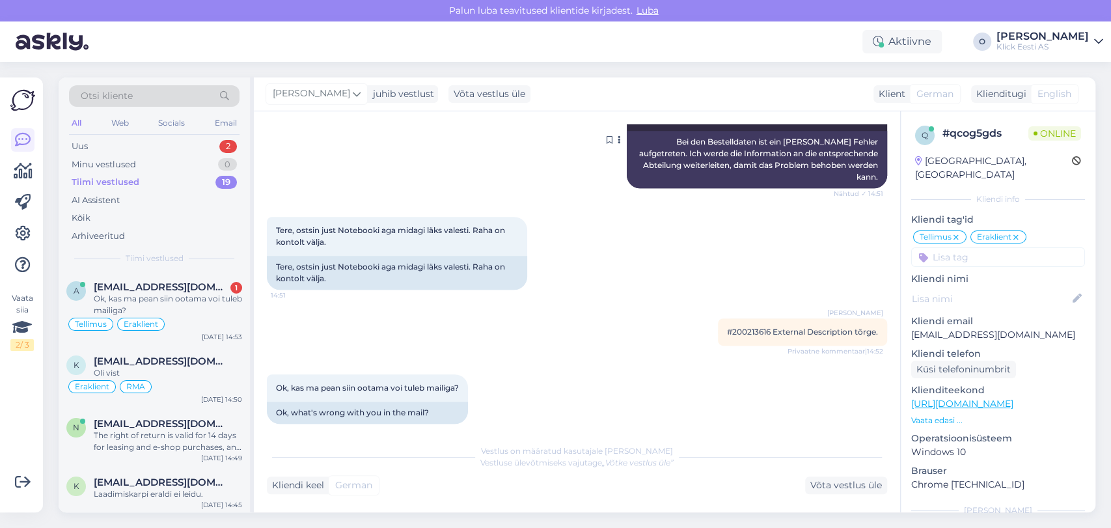
click at [852, 157] on div "Bei den Bestelldaten ist ein [PERSON_NAME] Fehler aufgetreten. Ich werde die In…" at bounding box center [757, 159] width 260 height 57
click at [938, 328] on p "[EMAIL_ADDRESS][DOMAIN_NAME]" at bounding box center [998, 335] width 174 height 14
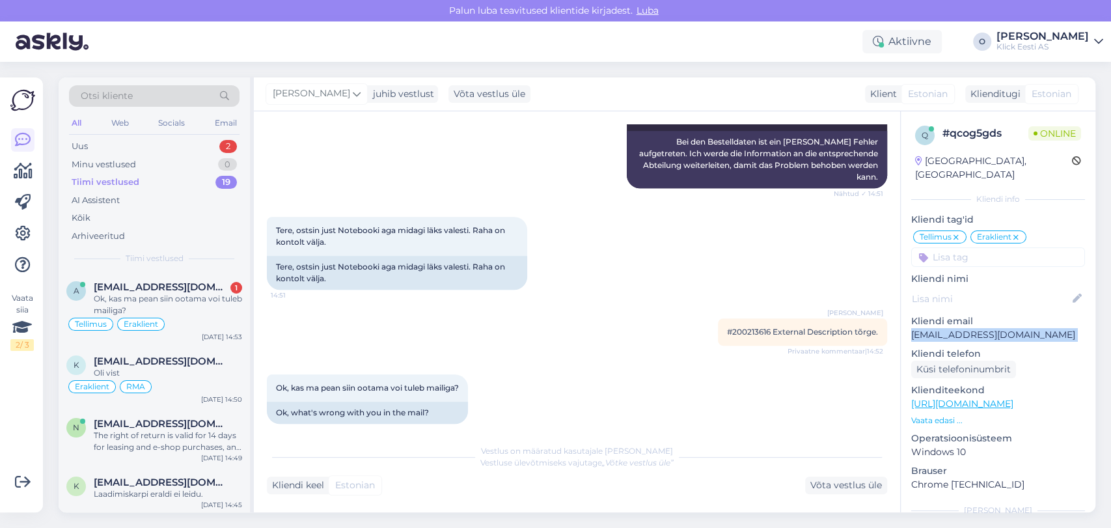
copy p "[EMAIL_ADDRESS][DOMAIN_NAME]"
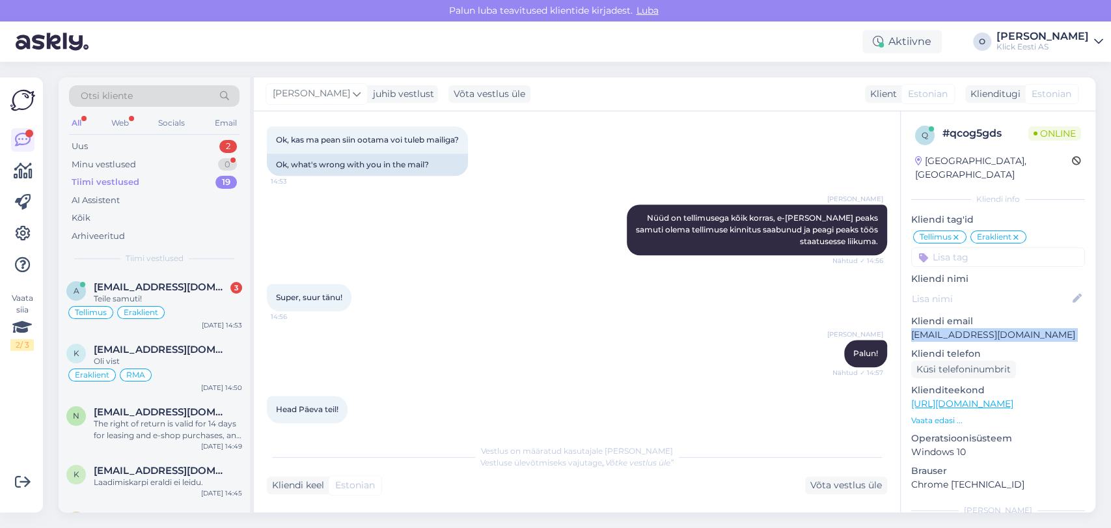
scroll to position [789, 0]
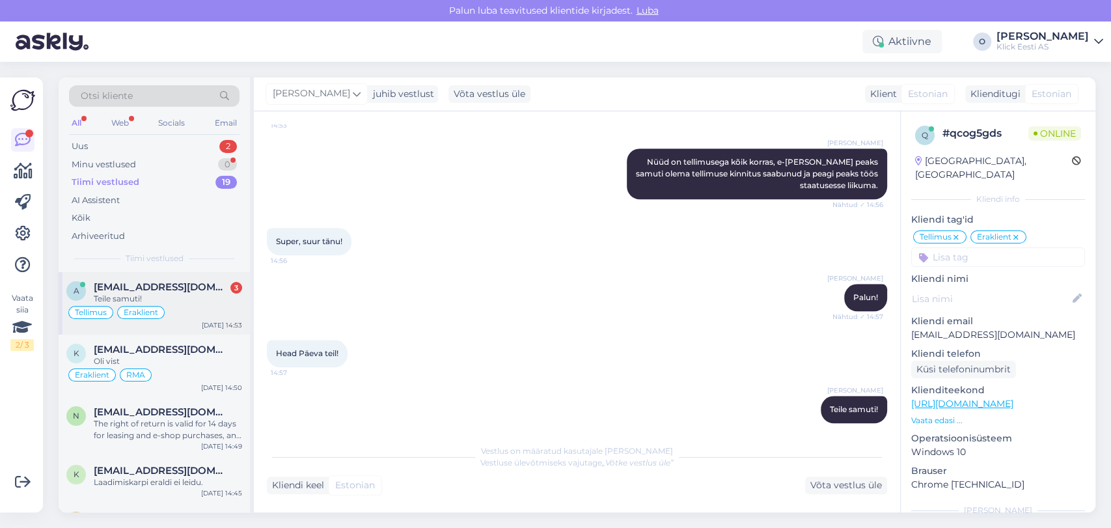
click at [130, 279] on div "a [EMAIL_ADDRESS][DOMAIN_NAME] 3 Teile samuti! [PERSON_NAME] [DATE] 14:53" at bounding box center [154, 303] width 191 height 62
click at [219, 163] on div "0" at bounding box center [227, 164] width 19 height 13
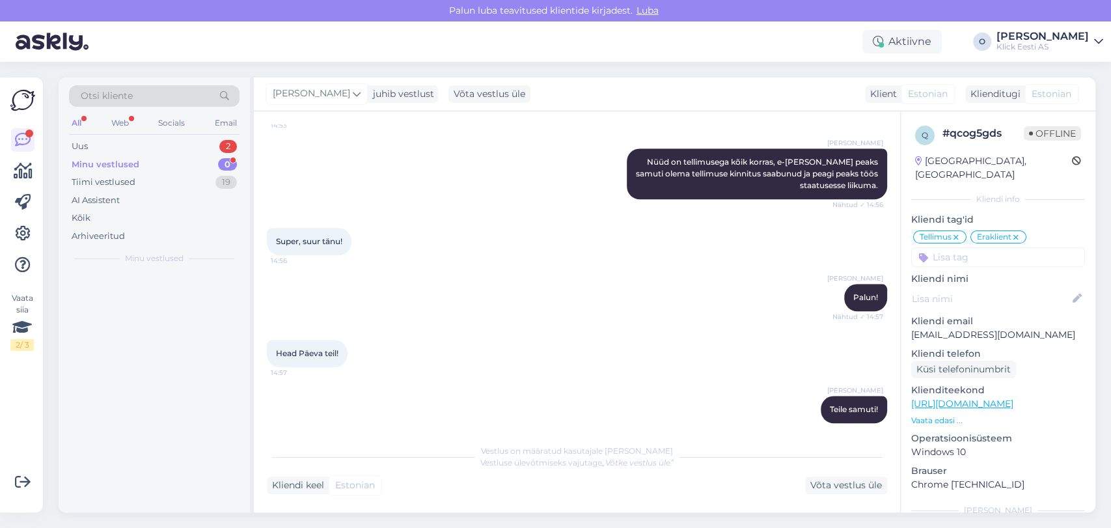
click at [219, 163] on div "0" at bounding box center [227, 164] width 19 height 13
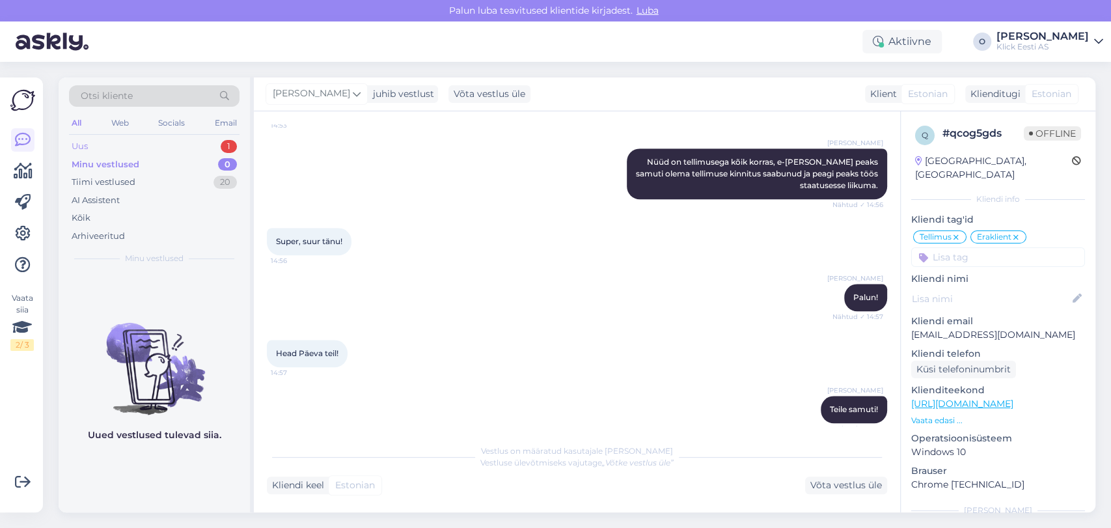
click at [203, 147] on div "Uus 1" at bounding box center [154, 146] width 170 height 18
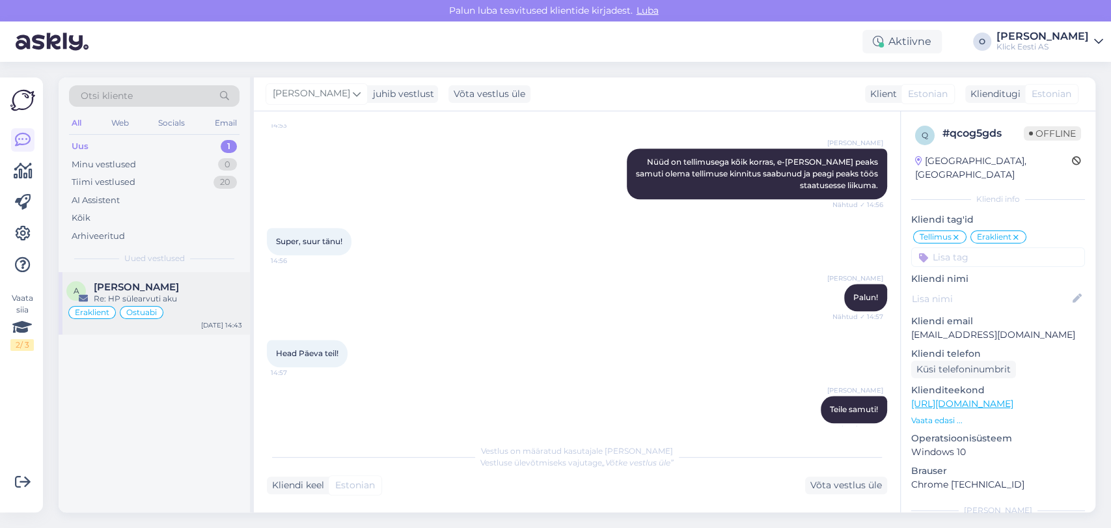
click at [148, 279] on div "A [PERSON_NAME] Re: HP sülearvuti aku Eraklient Ostuabi [DATE] 14:43" at bounding box center [154, 303] width 191 height 62
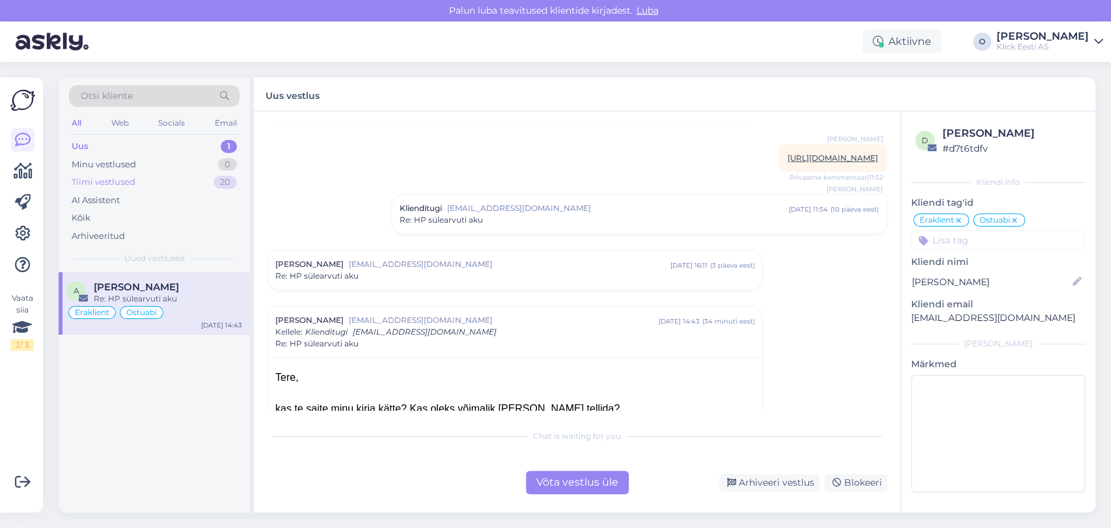
click at [144, 178] on div "Tiimi vestlused 20" at bounding box center [154, 182] width 170 height 18
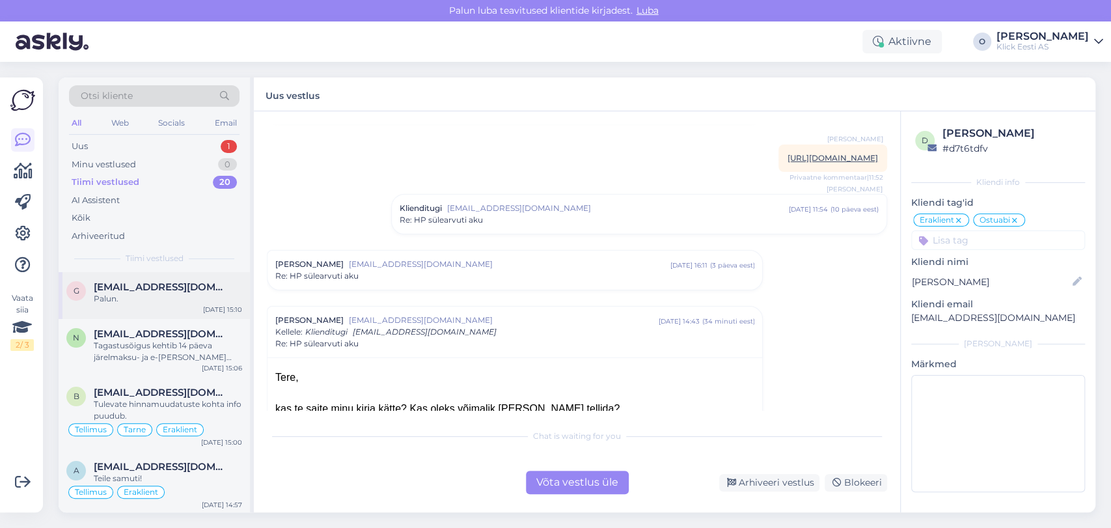
click at [144, 284] on span "[EMAIL_ADDRESS][DOMAIN_NAME]" at bounding box center [161, 287] width 135 height 12
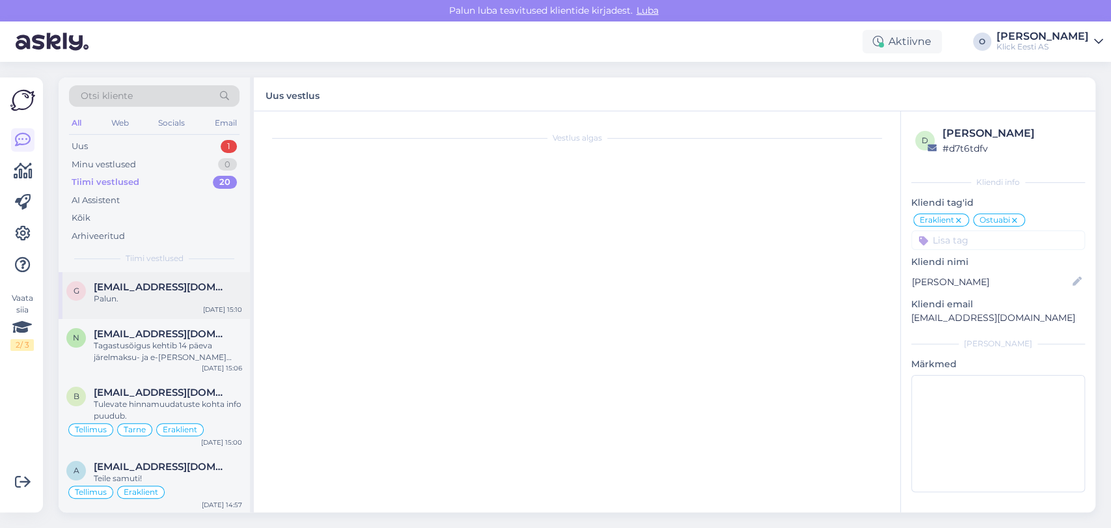
scroll to position [360, 0]
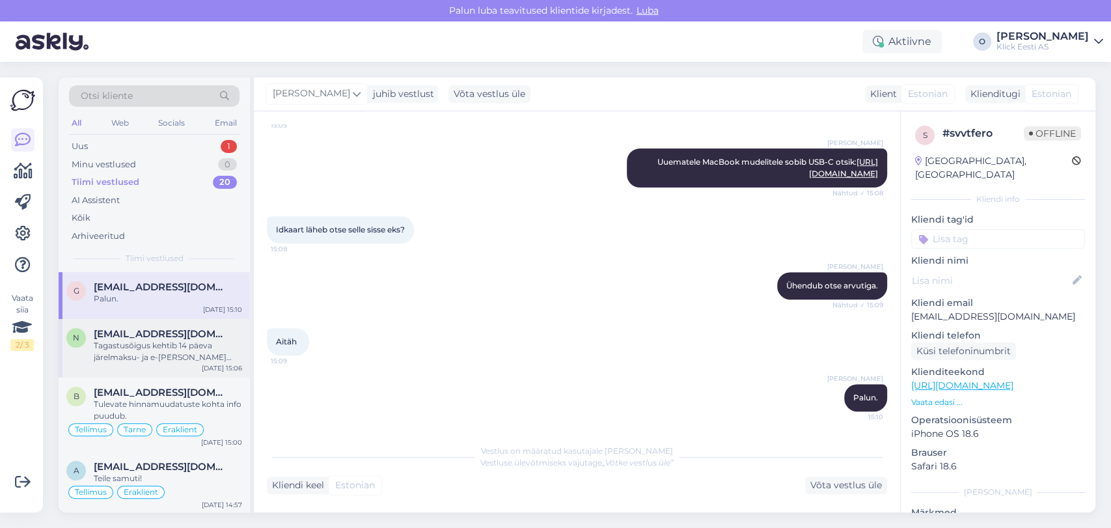
click at [139, 344] on div "Tagastusõigus kehtib 14 päeva järelmaksu- ja e-[PERSON_NAME] ostudele. Uue ring…" at bounding box center [168, 351] width 148 height 23
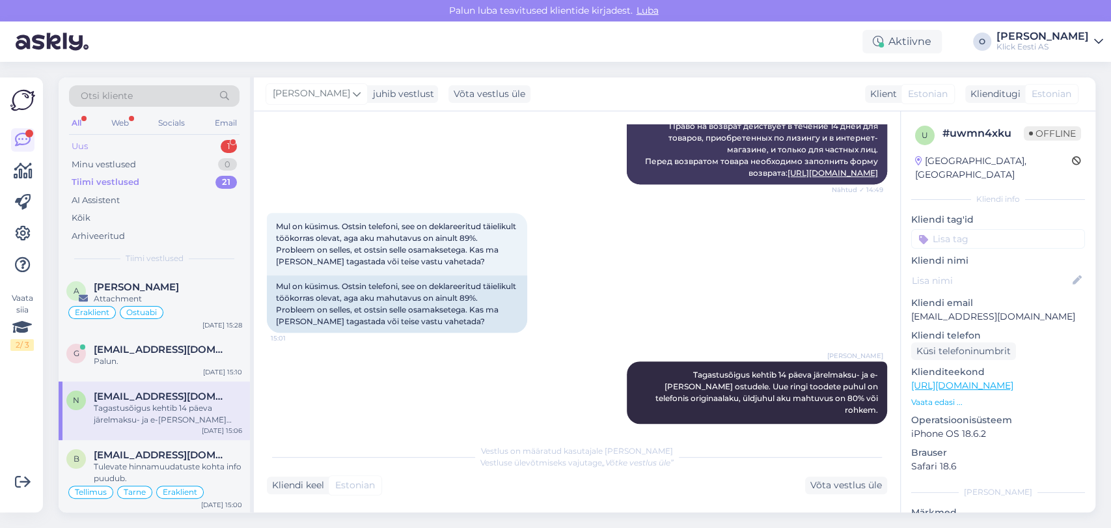
click at [151, 147] on div "Uus 1" at bounding box center [154, 146] width 170 height 18
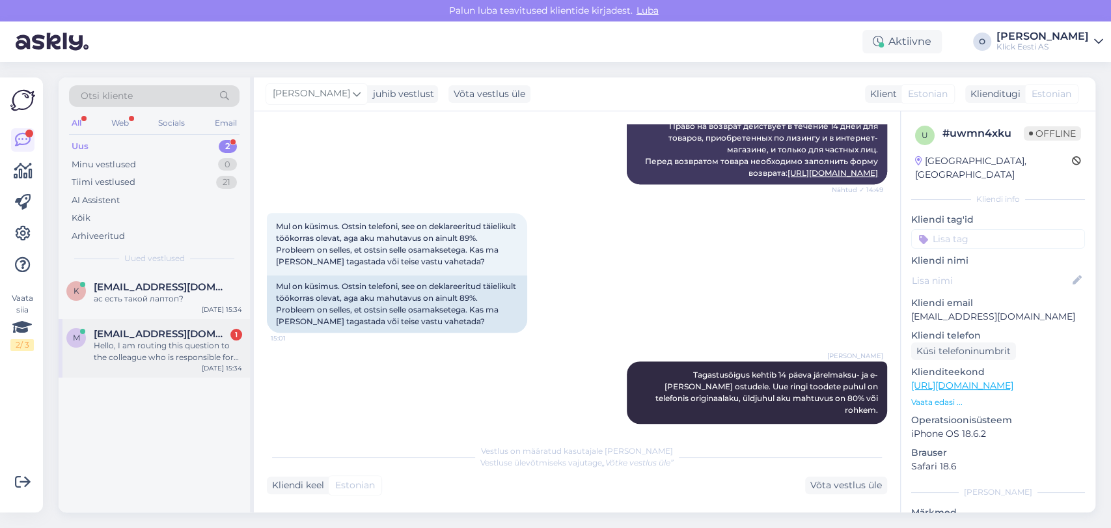
click at [131, 349] on div "Hello, I am routing this question to the colleague who is responsible for this …" at bounding box center [168, 351] width 148 height 23
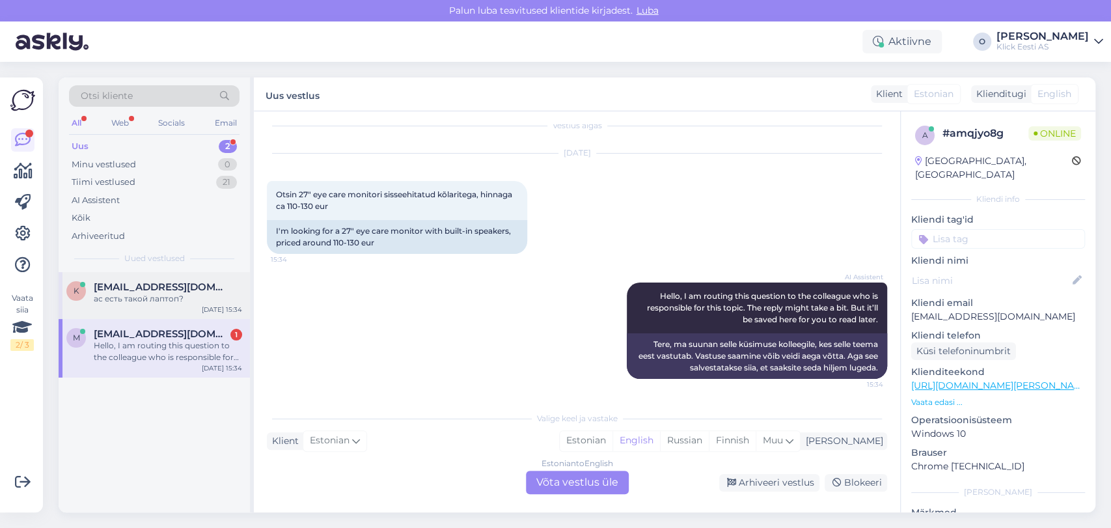
click at [133, 302] on div "ас есть такой лаптоп?" at bounding box center [168, 299] width 148 height 12
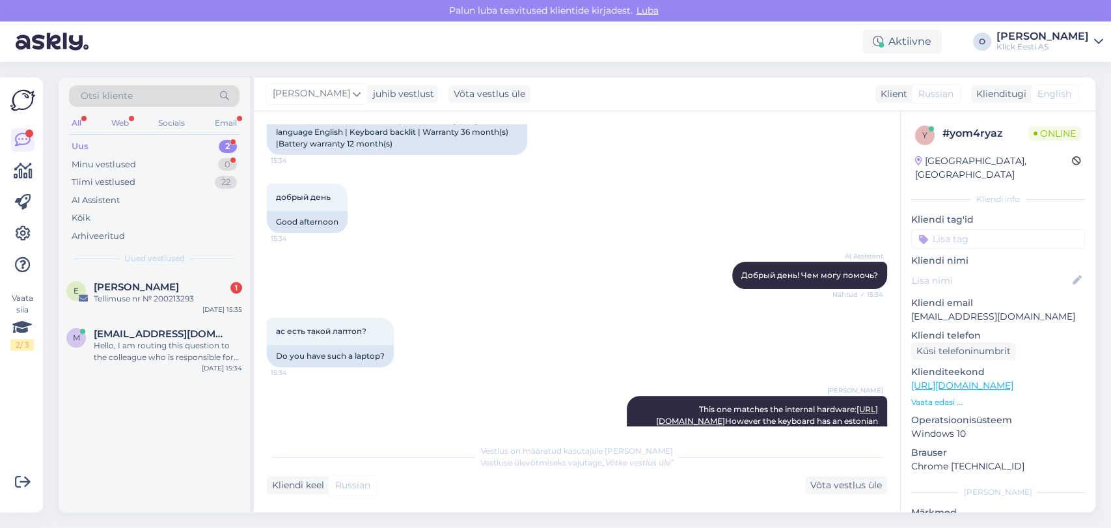
scroll to position [500, 0]
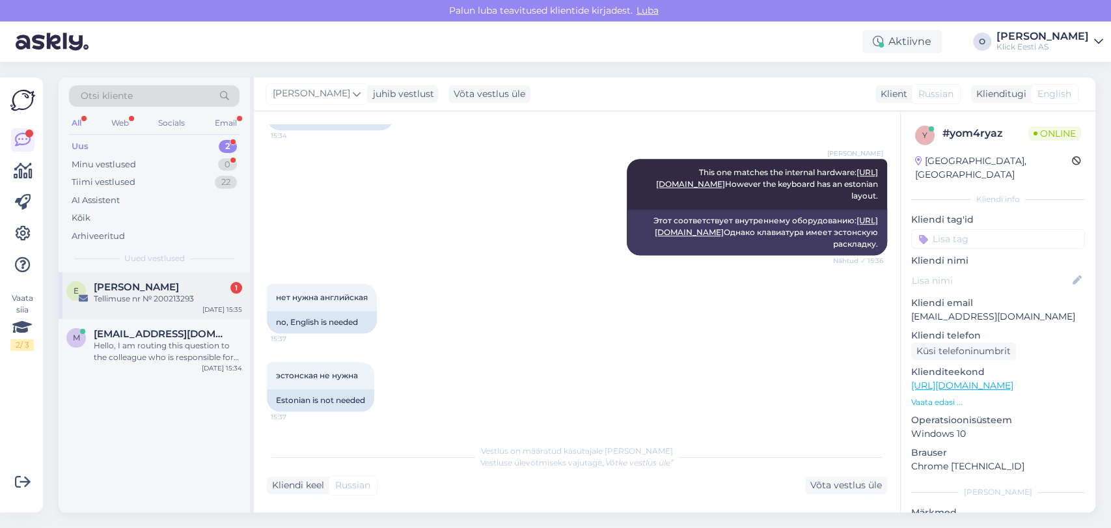
click at [142, 303] on div "Tellimuse nr № 200213293" at bounding box center [168, 299] width 148 height 12
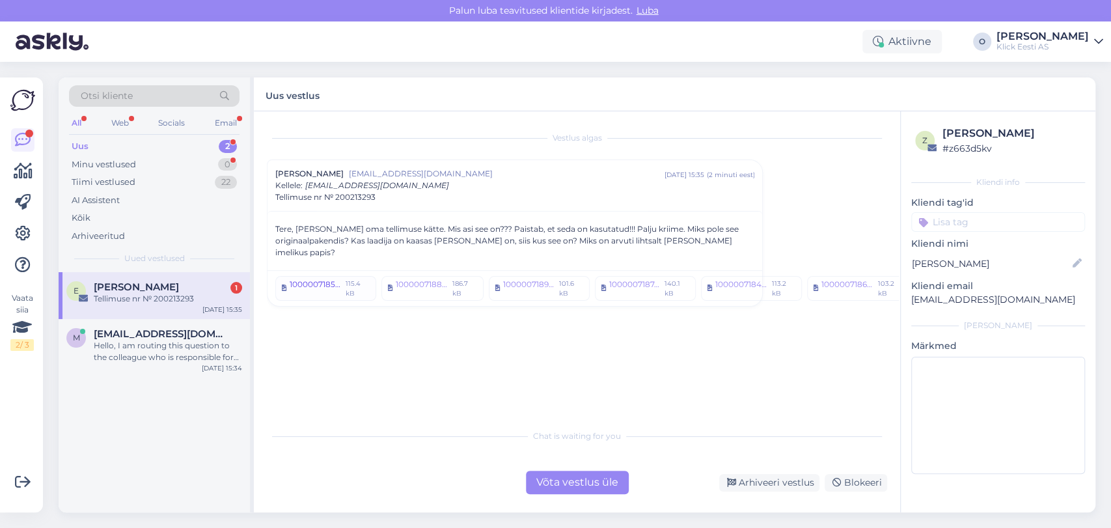
click at [301, 278] on div "1000007185.jpg" at bounding box center [316, 288] width 52 height 20
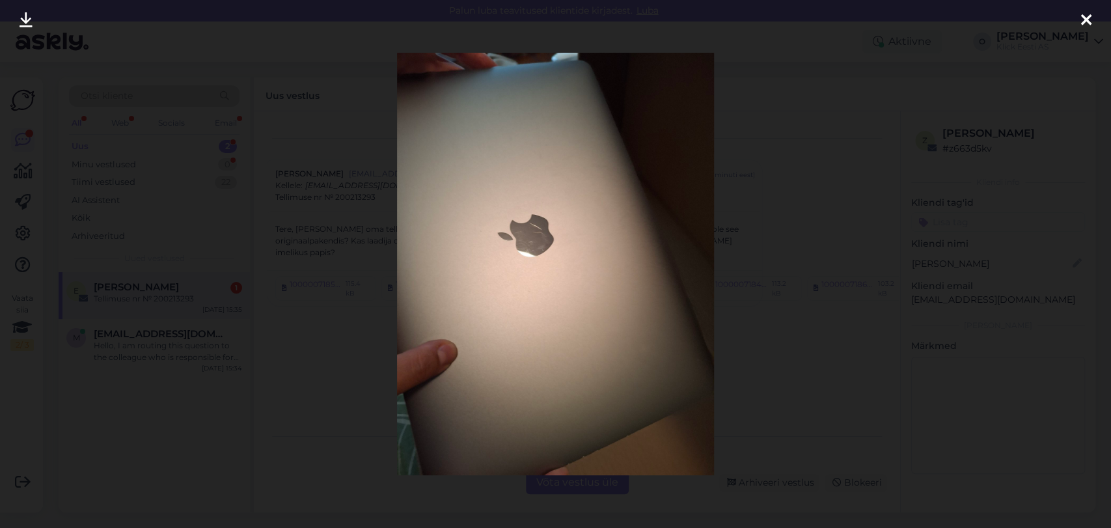
click at [690, 271] on img at bounding box center [555, 264] width 317 height 422
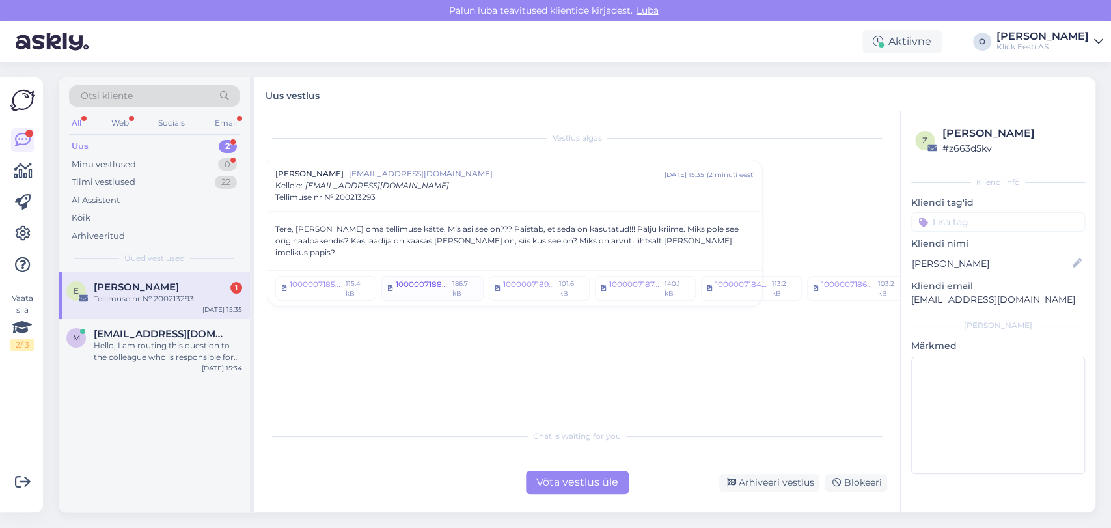
click at [422, 278] on div "1000007188.jpg" at bounding box center [422, 288] width 53 height 20
click at [537, 278] on div "1000007189.jpg" at bounding box center [529, 288] width 52 height 20
click at [625, 276] on link "1000007187.jpg 140.1 kB" at bounding box center [645, 288] width 101 height 25
click at [720, 278] on div "1000007184.jpg" at bounding box center [741, 288] width 53 height 20
click at [848, 276] on link "1000007186.jpg 103.2 kB" at bounding box center [858, 288] width 102 height 25
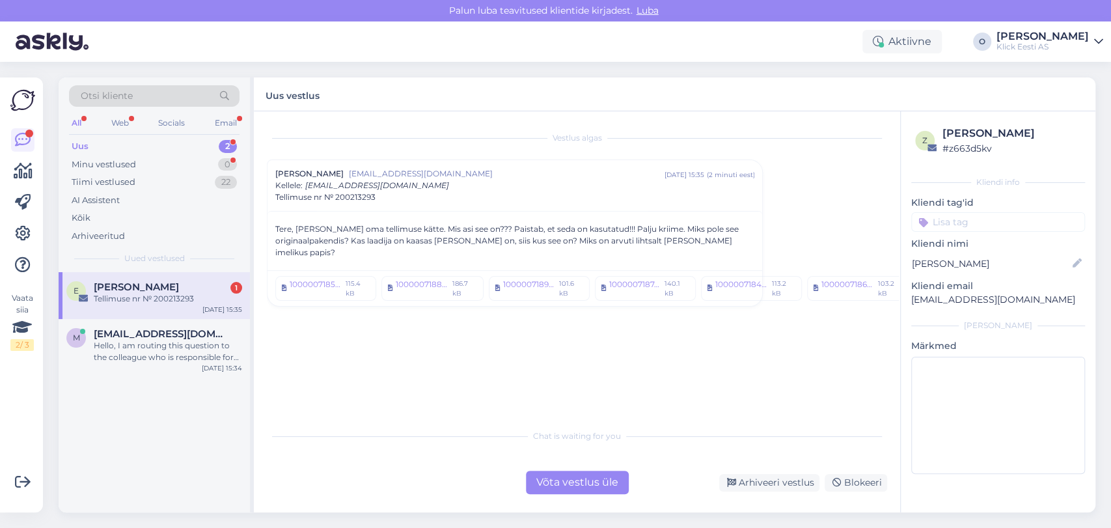
click at [355, 195] on span "Tellimuse nr № 200213293" at bounding box center [325, 197] width 100 height 12
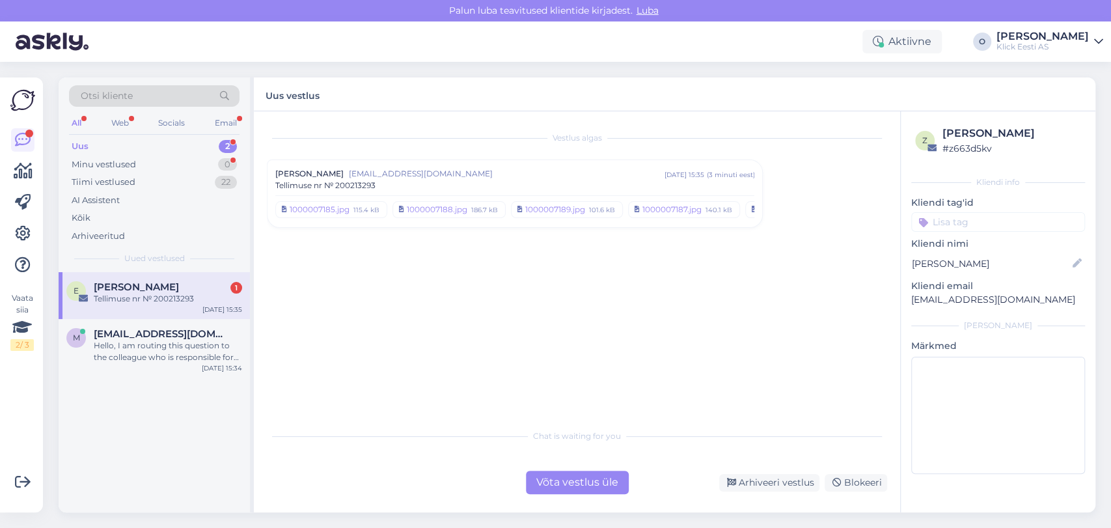
click at [355, 195] on div "1000007185.jpg 115.4 kB 1000007188.jpg 186.7 kB 1000007189.jpg 101.6 kB 1000007…" at bounding box center [514, 207] width 479 height 24
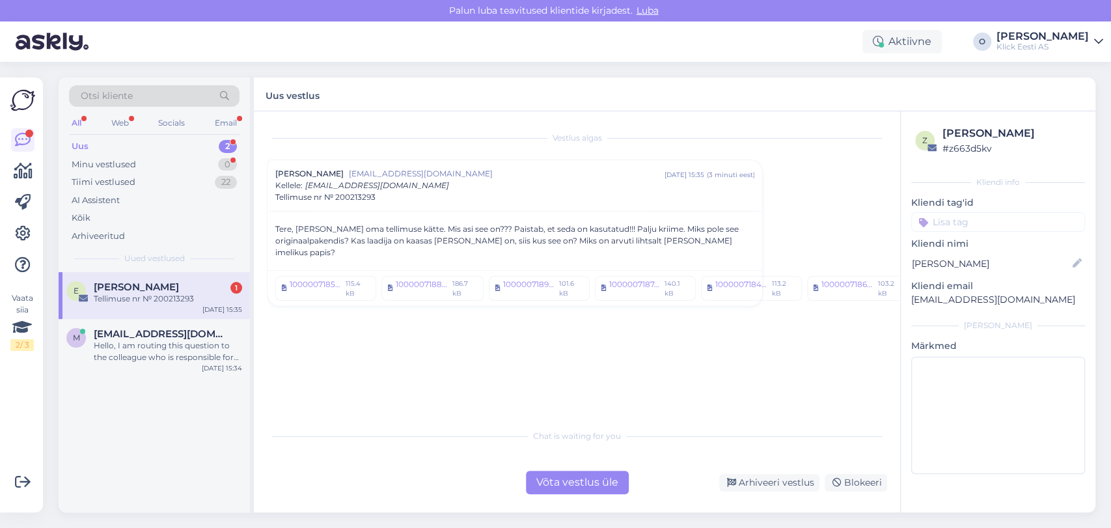
click at [943, 297] on p "[EMAIL_ADDRESS][DOMAIN_NAME]" at bounding box center [998, 300] width 174 height 14
copy div "[EMAIL_ADDRESS][DOMAIN_NAME] [PERSON_NAME]"
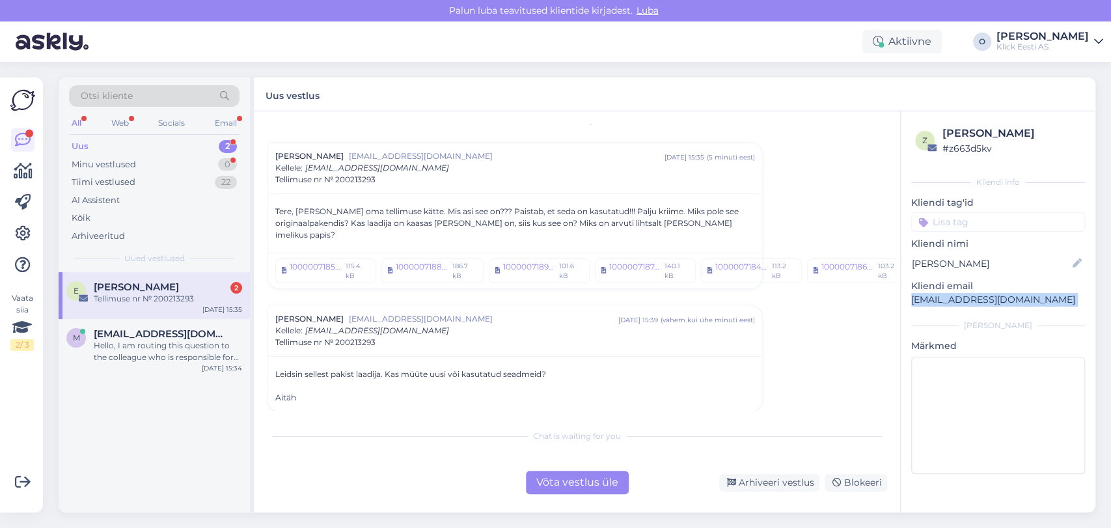
scroll to position [25, 0]
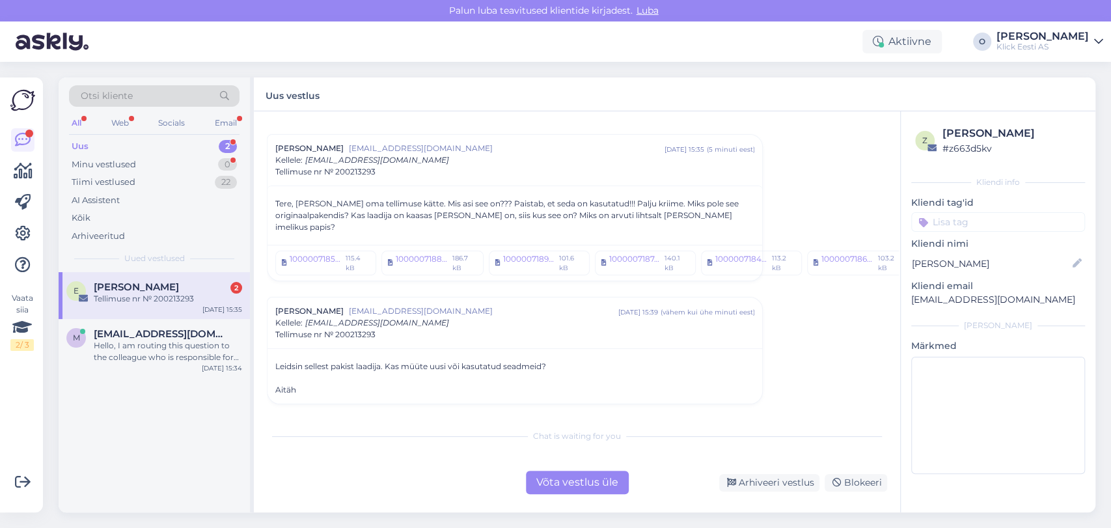
click at [147, 282] on span "[PERSON_NAME]" at bounding box center [136, 287] width 85 height 12
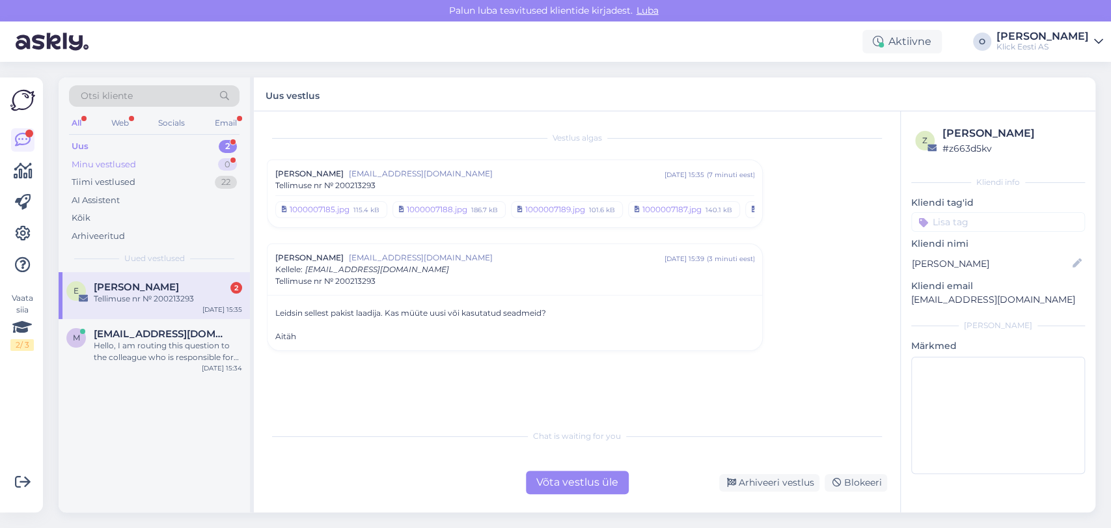
click at [106, 169] on div "Minu vestlused" at bounding box center [104, 164] width 64 height 13
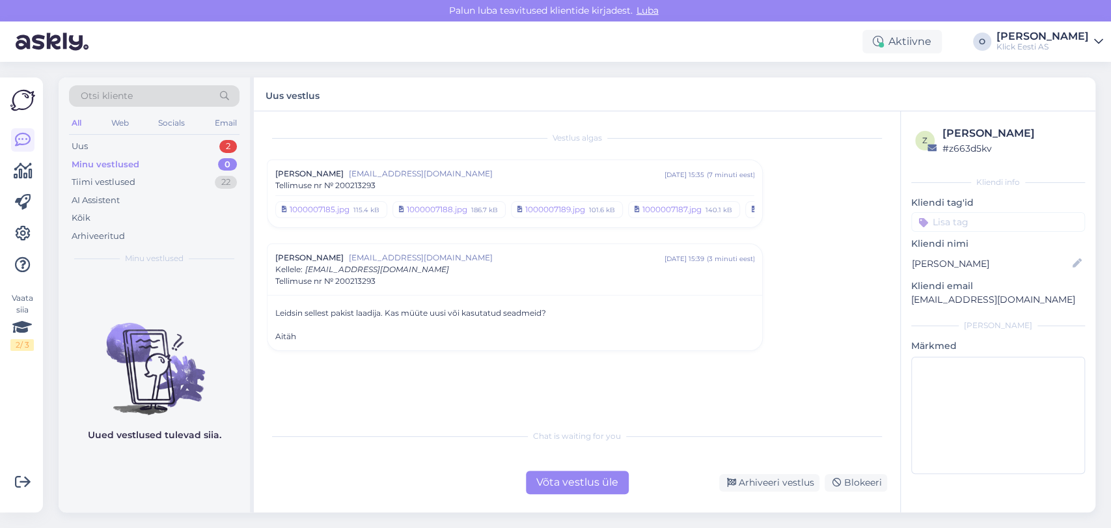
click at [106, 169] on div "Minu vestlused" at bounding box center [106, 164] width 68 height 13
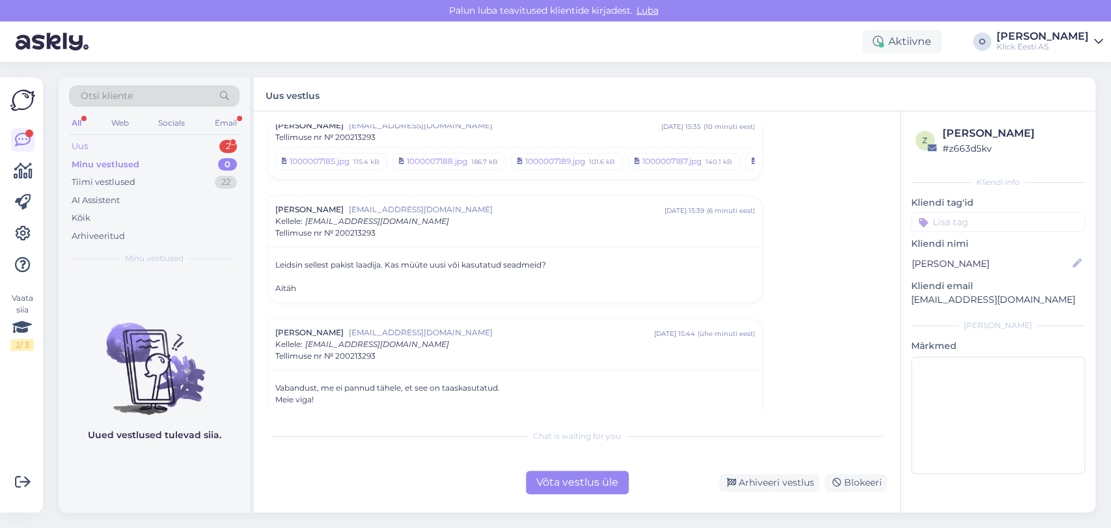
click at [154, 151] on div "Uus 2" at bounding box center [154, 146] width 170 height 18
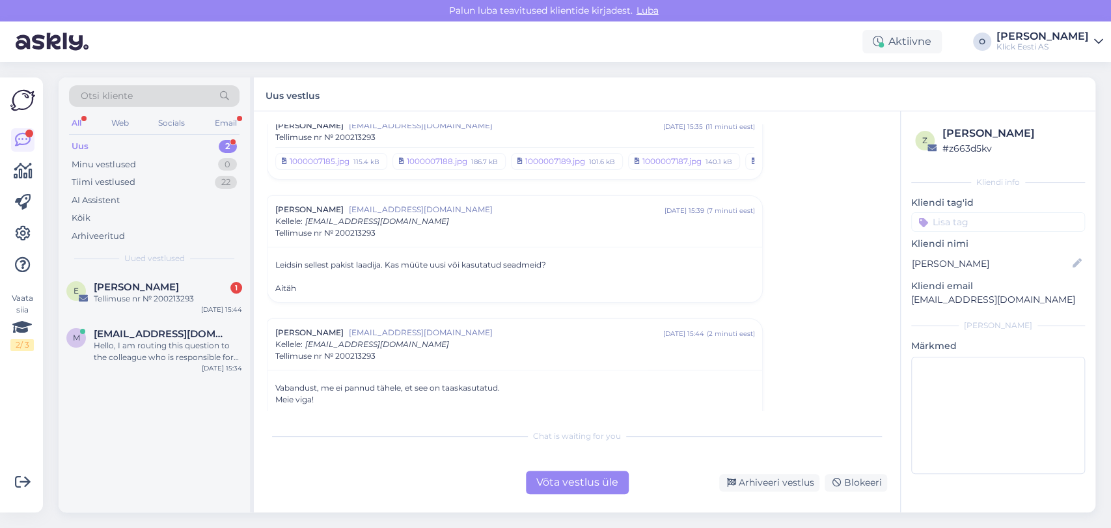
click at [148, 143] on div "Uus 2" at bounding box center [154, 146] width 170 height 18
click at [143, 297] on div "Tellimuse nr № 200213293" at bounding box center [168, 299] width 148 height 12
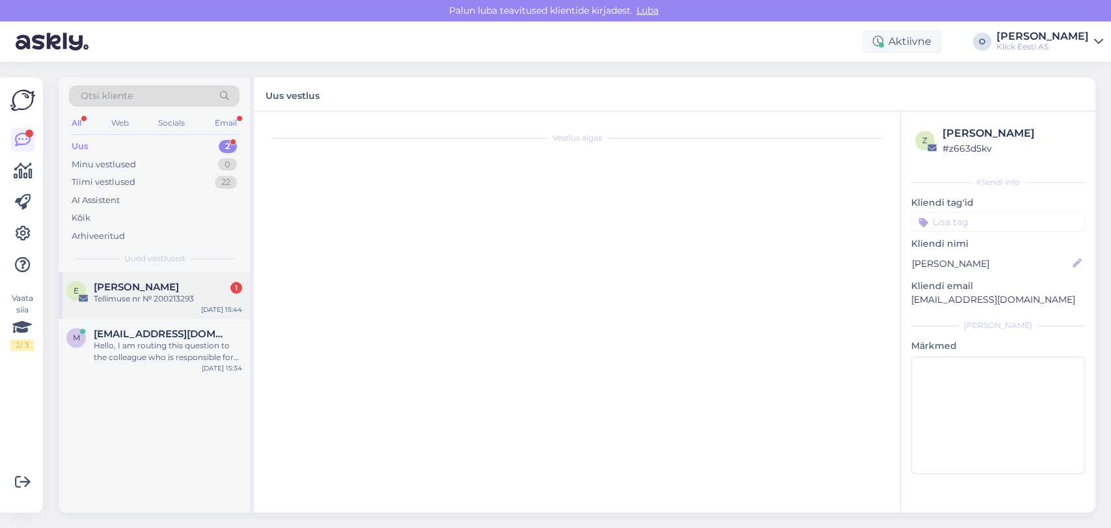
scroll to position [38, 0]
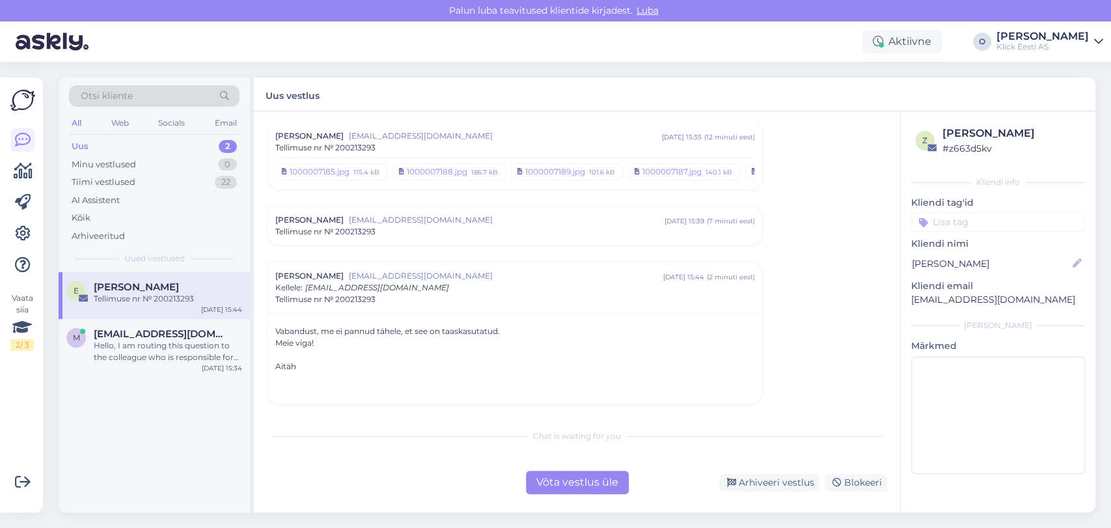
click at [345, 241] on div "[PERSON_NAME] [EMAIL_ADDRESS][DOMAIN_NAME] [DATE] 15:39 ( 7 minuti eest ) Telli…" at bounding box center [514, 225] width 494 height 39
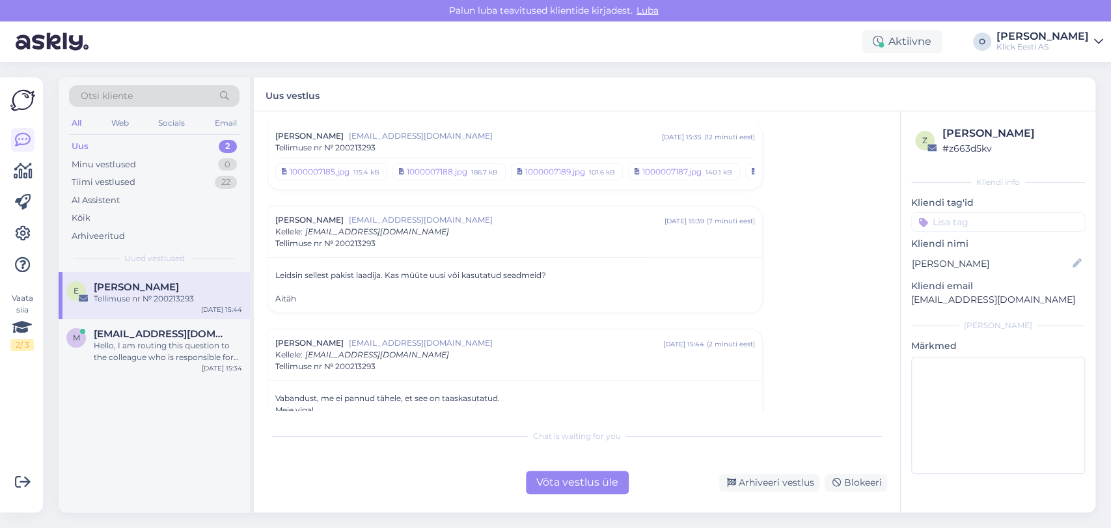
click at [345, 241] on span "Tellimuse nr № 200213293" at bounding box center [325, 243] width 100 height 12
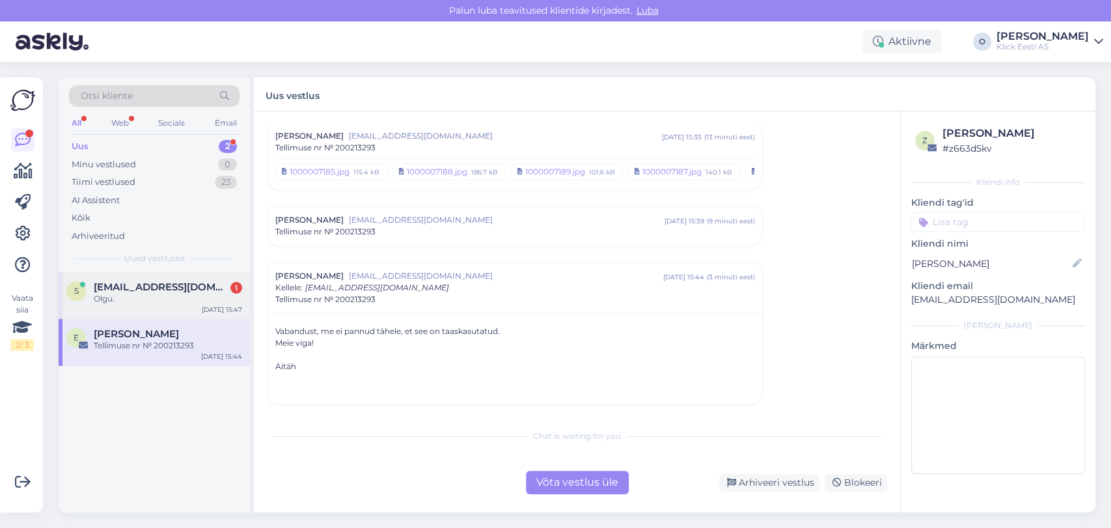
click at [138, 282] on span "[EMAIL_ADDRESS][DOMAIN_NAME]" at bounding box center [161, 287] width 135 height 12
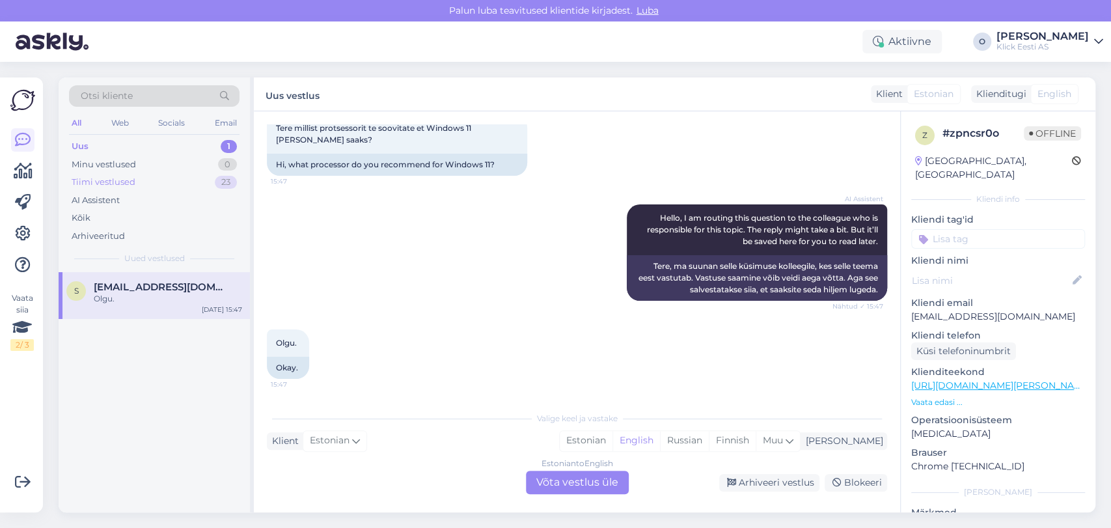
click at [180, 174] on div "Tiimi vestlused 23" at bounding box center [154, 182] width 170 height 18
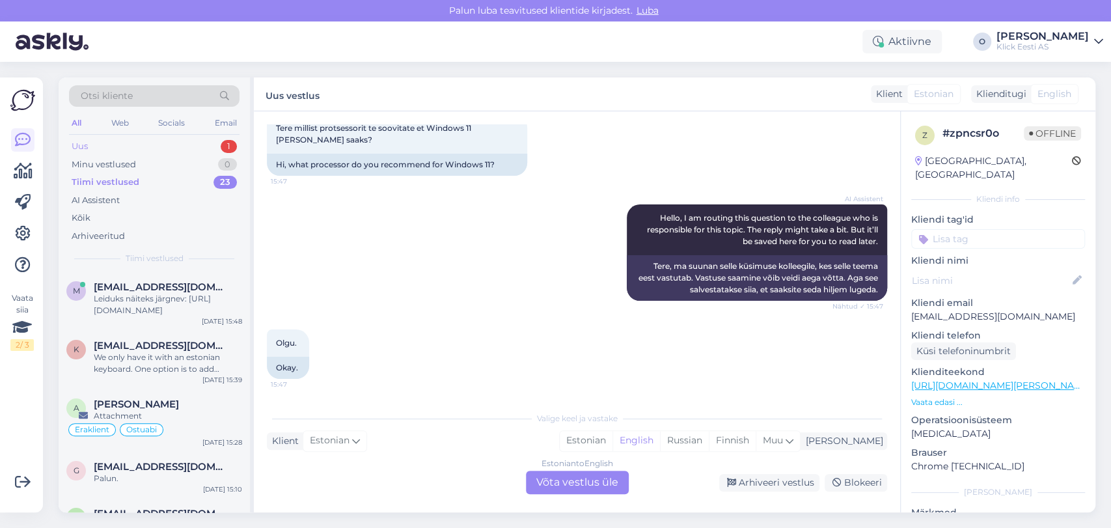
click at [170, 148] on div "Uus 1" at bounding box center [154, 146] width 170 height 18
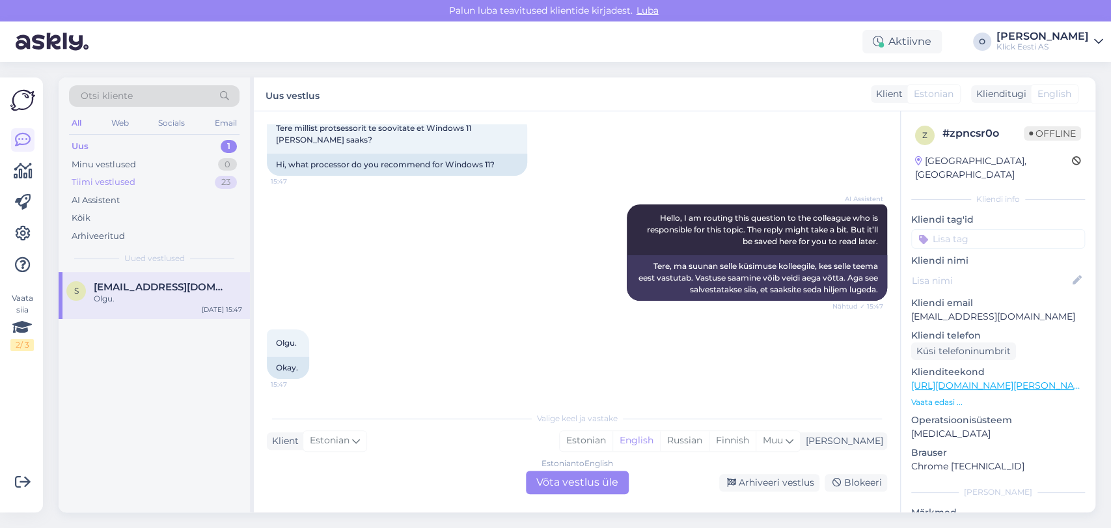
click at [177, 184] on div "Tiimi vestlused 23" at bounding box center [154, 182] width 170 height 18
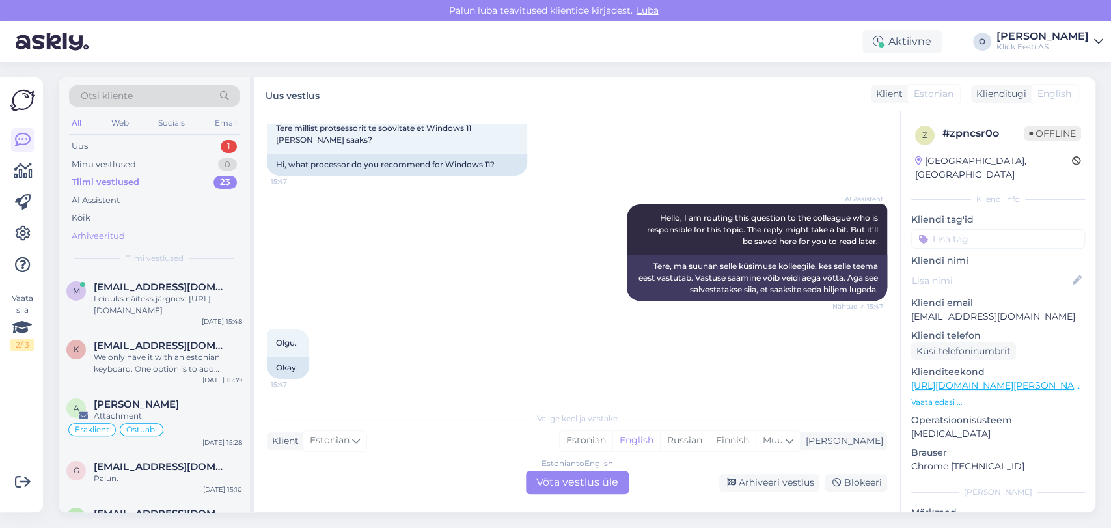
click at [111, 234] on div "Arhiveeritud" at bounding box center [98, 236] width 53 height 13
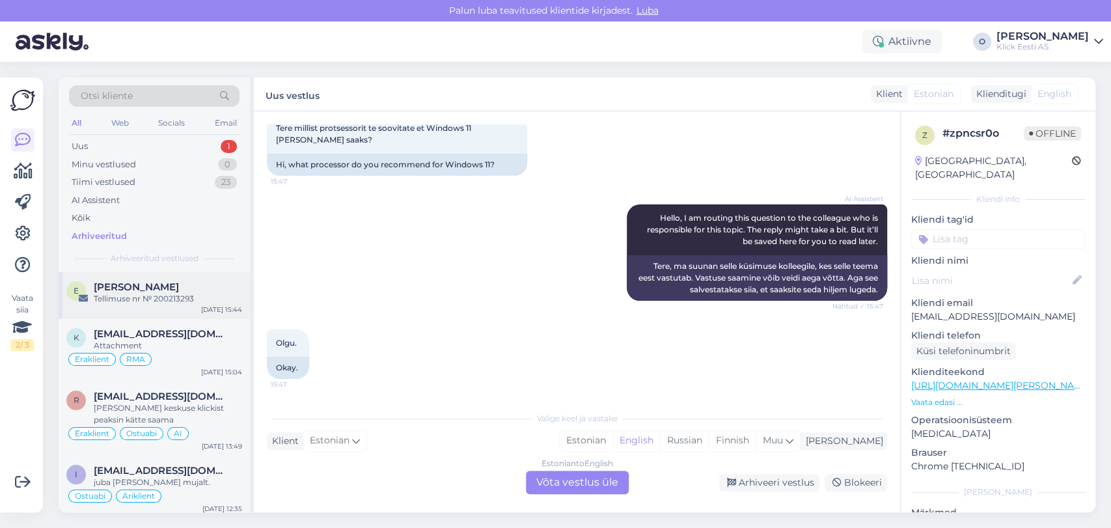
click at [106, 293] on div "Tellimuse nr № 200213293" at bounding box center [168, 299] width 148 height 12
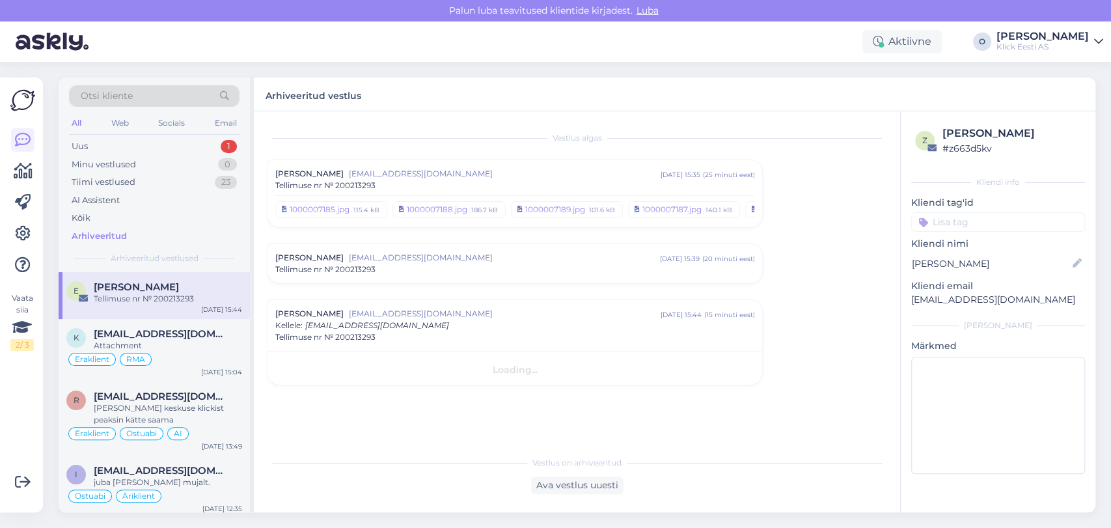
scroll to position [0, 0]
click at [115, 144] on div "Uus 1" at bounding box center [154, 146] width 170 height 18
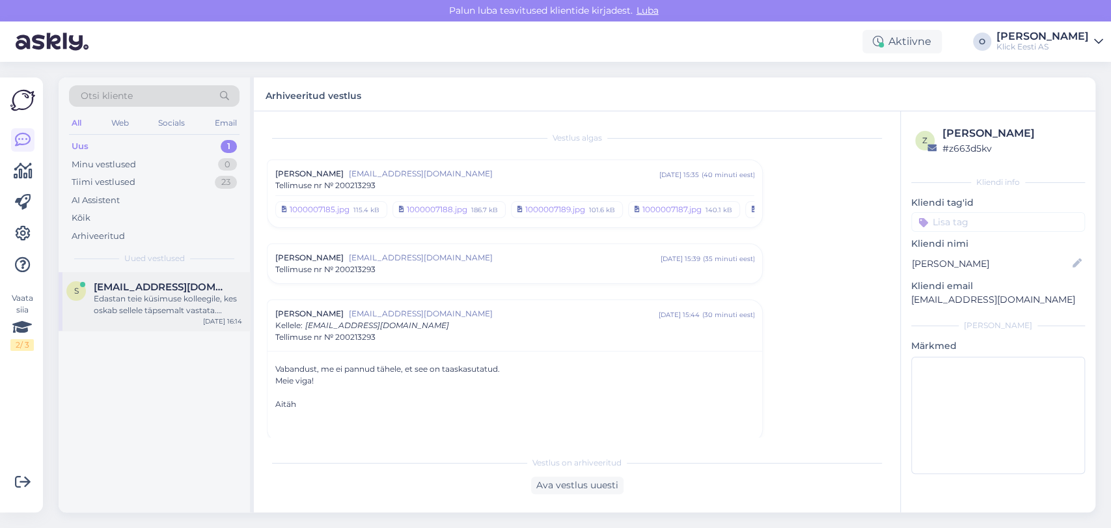
click at [86, 282] on div "s [EMAIL_ADDRESS][DOMAIN_NAME] Edastan teie küsimuse kolleegile, kes oskab sell…" at bounding box center [154, 298] width 176 height 35
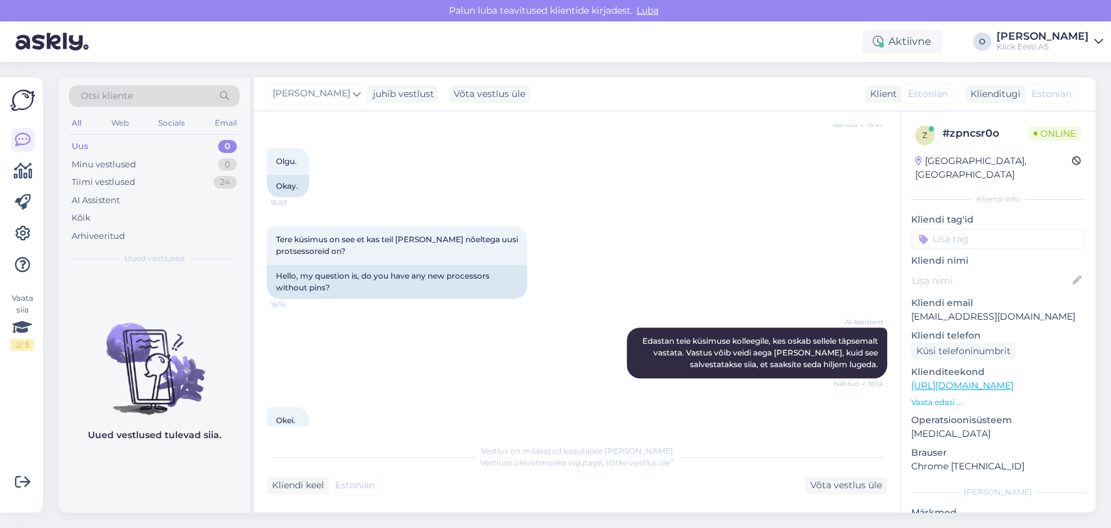
scroll to position [360, 0]
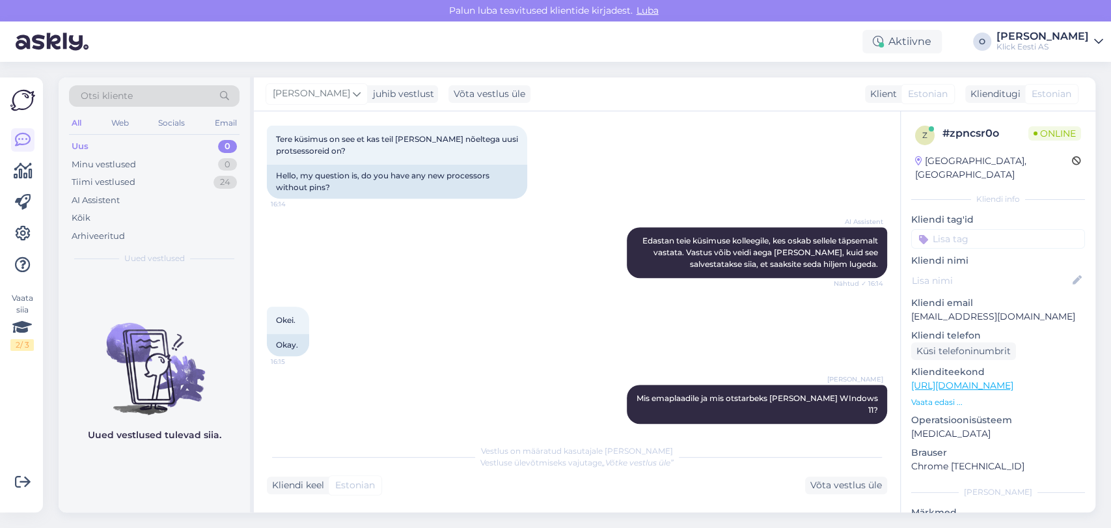
click at [187, 140] on div "Uus 0" at bounding box center [154, 146] width 170 height 18
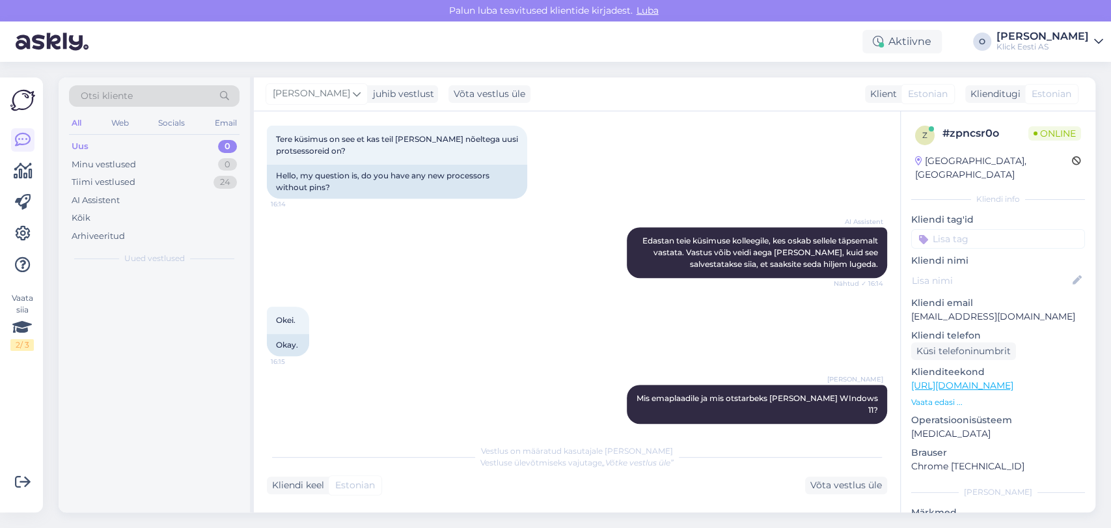
click at [187, 140] on div "Uus 0" at bounding box center [154, 146] width 170 height 18
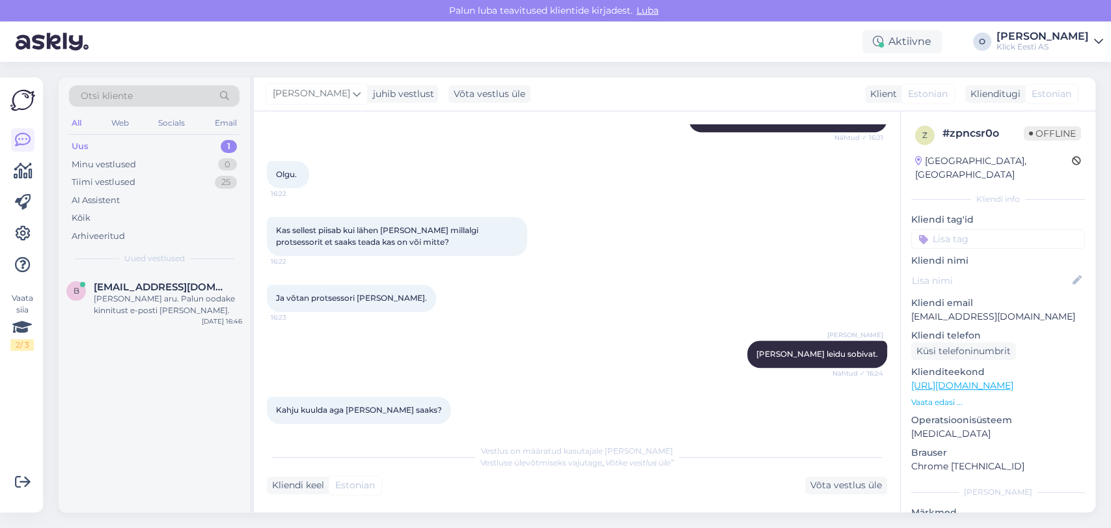
scroll to position [1056, 0]
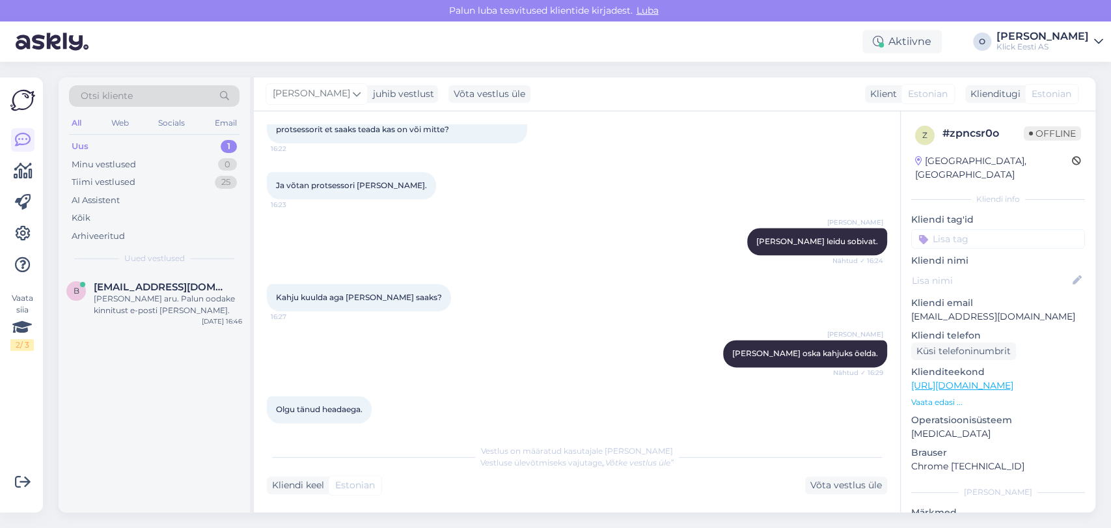
click at [182, 144] on div "Uus 1" at bounding box center [154, 146] width 170 height 18
click at [163, 302] on div "[PERSON_NAME] aru. Palun oodake kinnitust e-posti [PERSON_NAME]." at bounding box center [168, 304] width 148 height 23
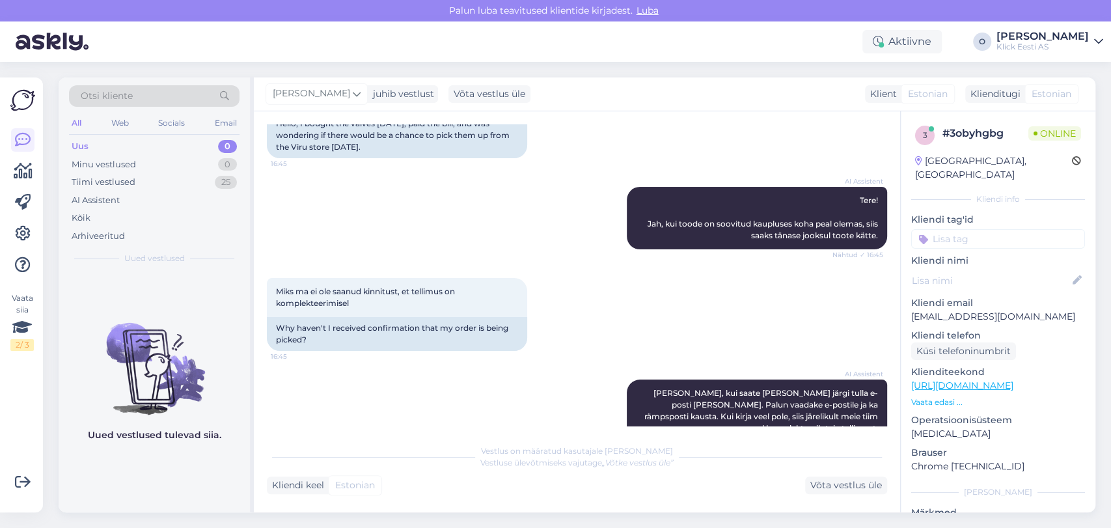
scroll to position [0, 0]
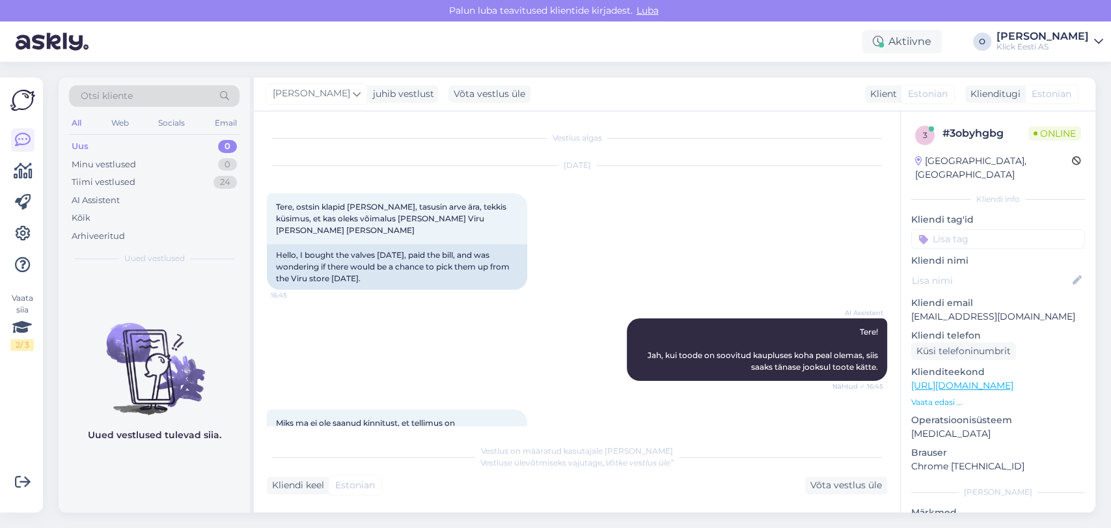
click at [944, 310] on p "[EMAIL_ADDRESS][DOMAIN_NAME]" at bounding box center [998, 317] width 174 height 14
copy p "[EMAIL_ADDRESS][DOMAIN_NAME]"
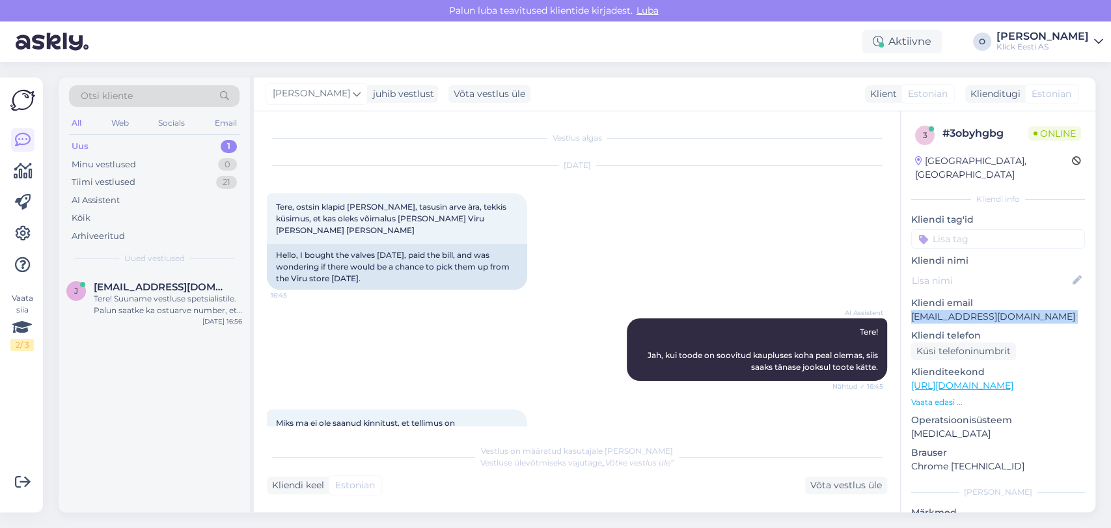
scroll to position [612, 0]
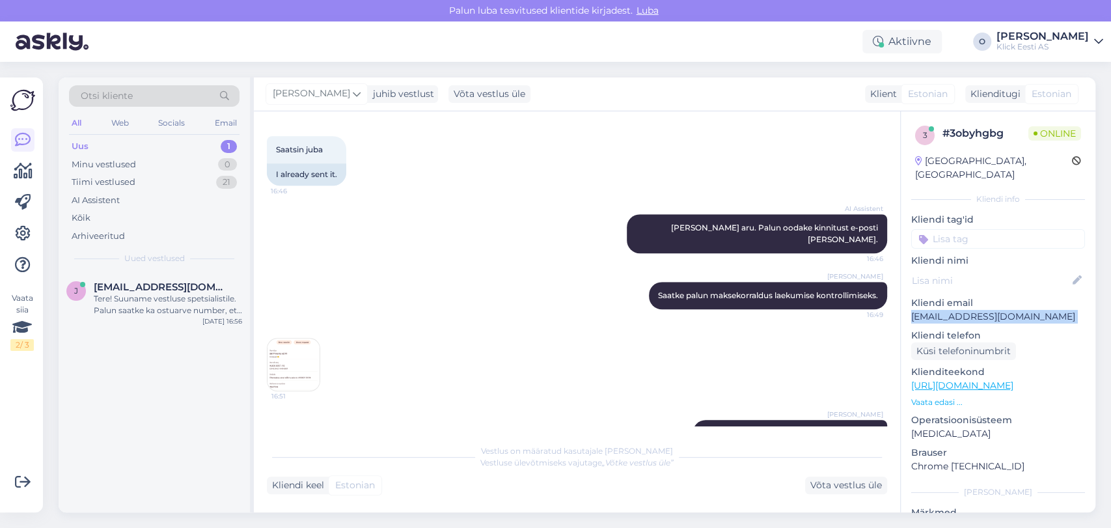
click at [146, 140] on div "Uus 1" at bounding box center [154, 146] width 170 height 18
click at [141, 288] on span "[EMAIL_ADDRESS][DOMAIN_NAME]" at bounding box center [161, 287] width 135 height 12
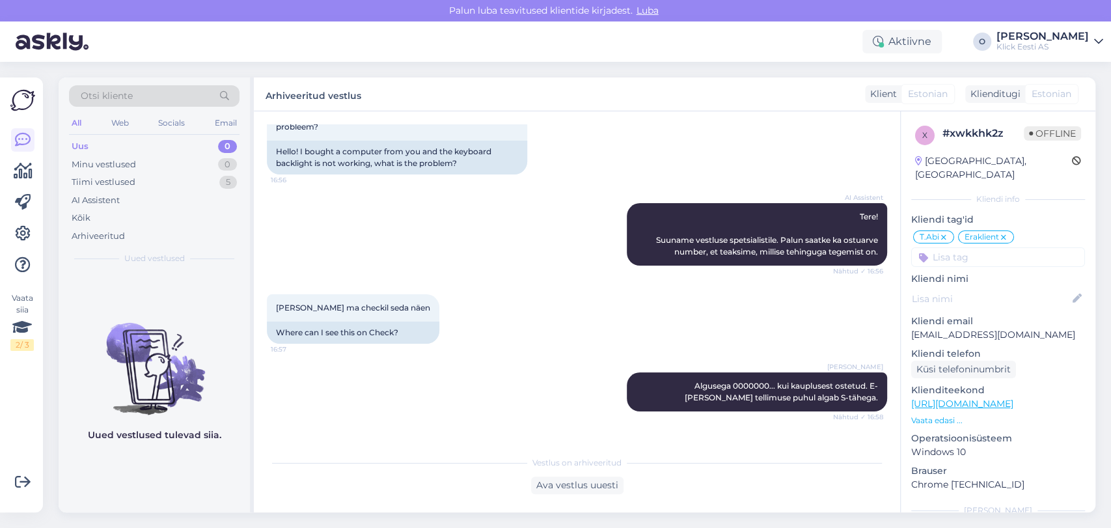
scroll to position [359, 0]
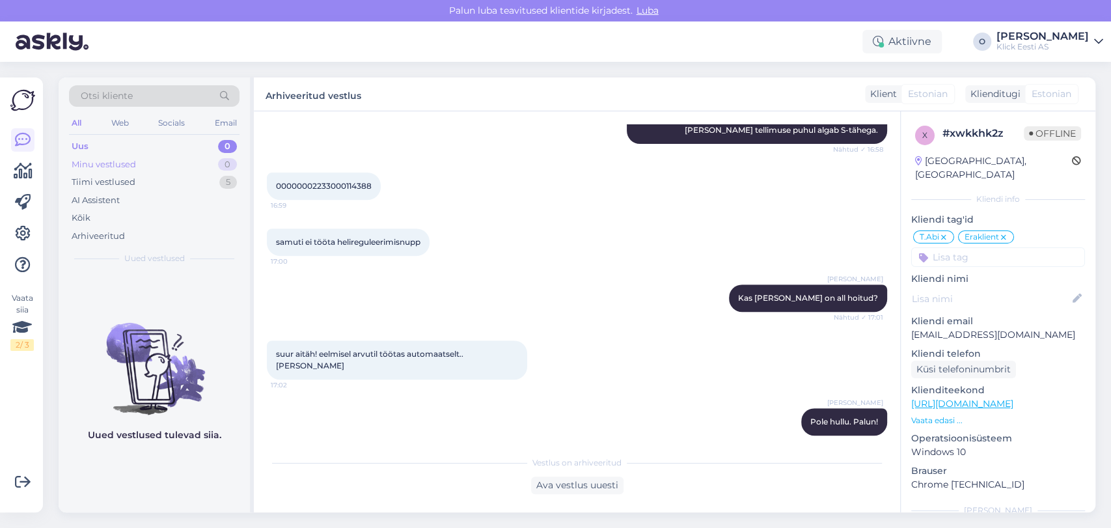
click at [178, 161] on div "Minu vestlused 0" at bounding box center [154, 164] width 170 height 18
click at [174, 178] on div "Tiimi vestlused 5" at bounding box center [154, 182] width 170 height 18
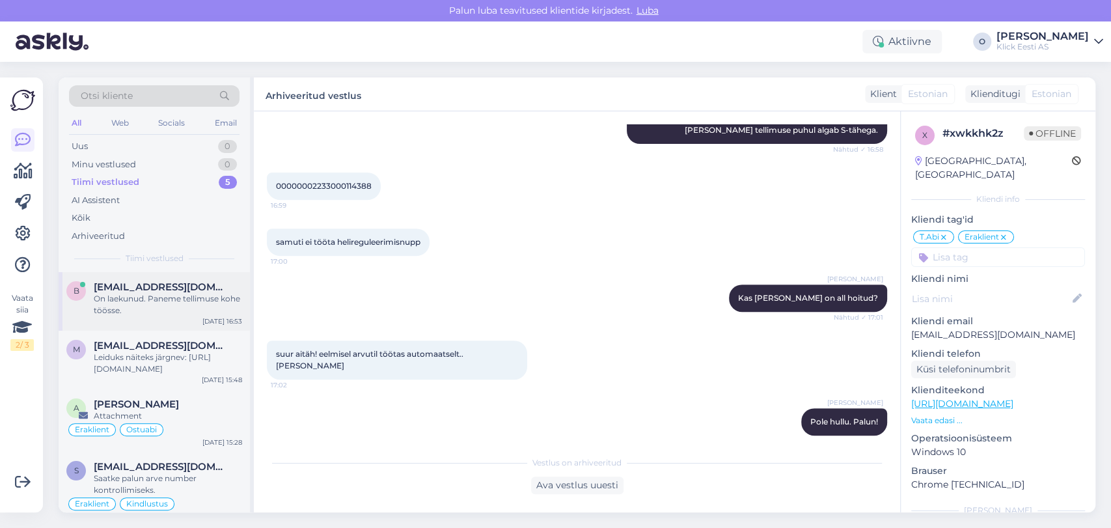
click at [150, 295] on div "On laekunud. Paneme tellimuse kohe töösse." at bounding box center [168, 304] width 148 height 23
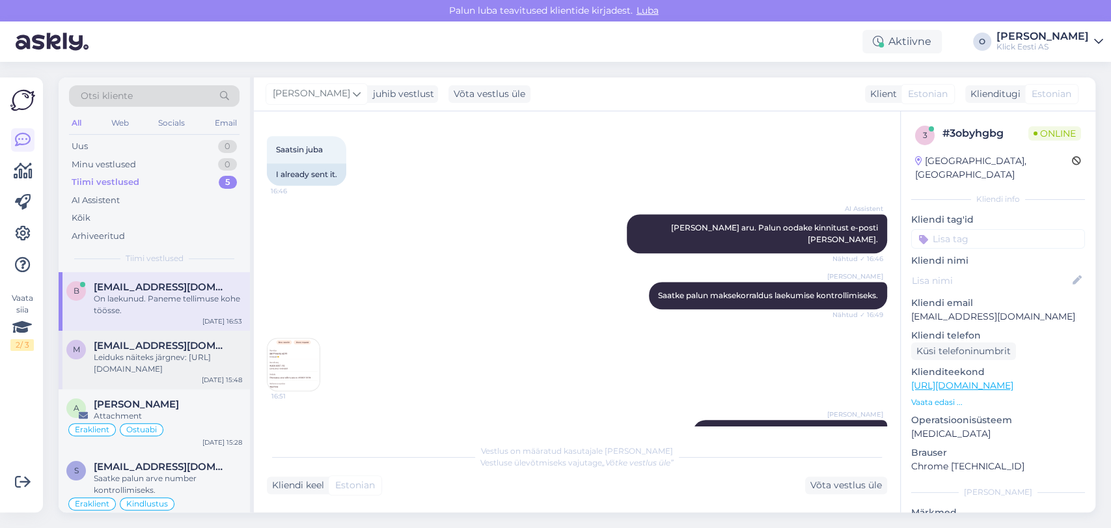
click at [142, 342] on span "[EMAIL_ADDRESS][DOMAIN_NAME]" at bounding box center [161, 346] width 135 height 12
